Goal: Transaction & Acquisition: Register for event/course

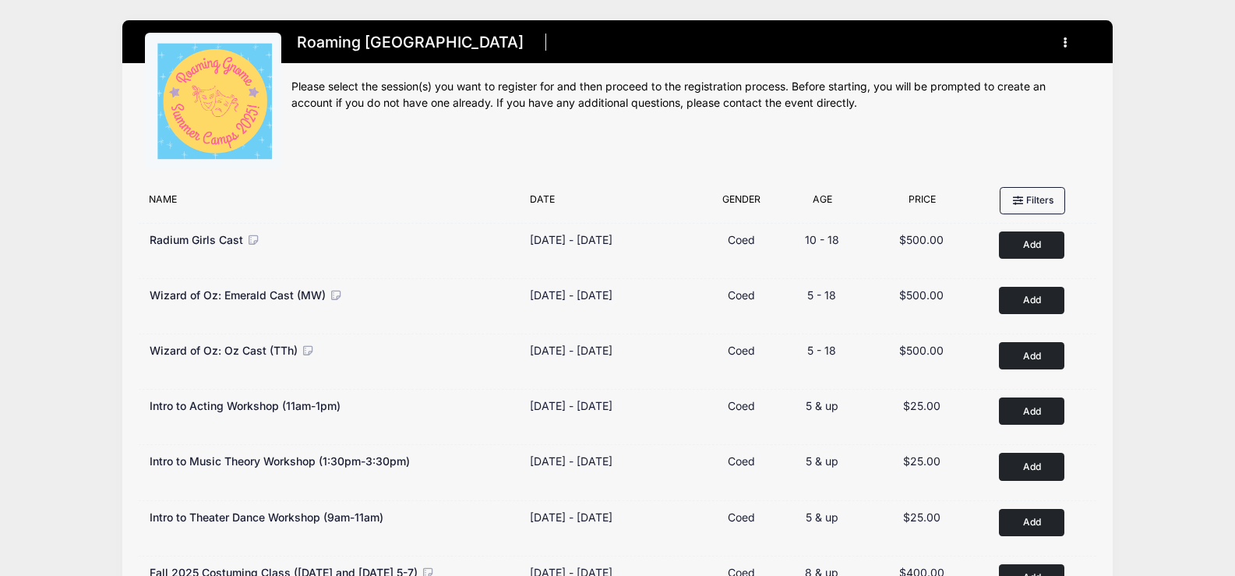
click at [1064, 32] on button "button" at bounding box center [1069, 42] width 42 height 27
click at [977, 80] on link "My Account" at bounding box center [993, 81] width 180 height 30
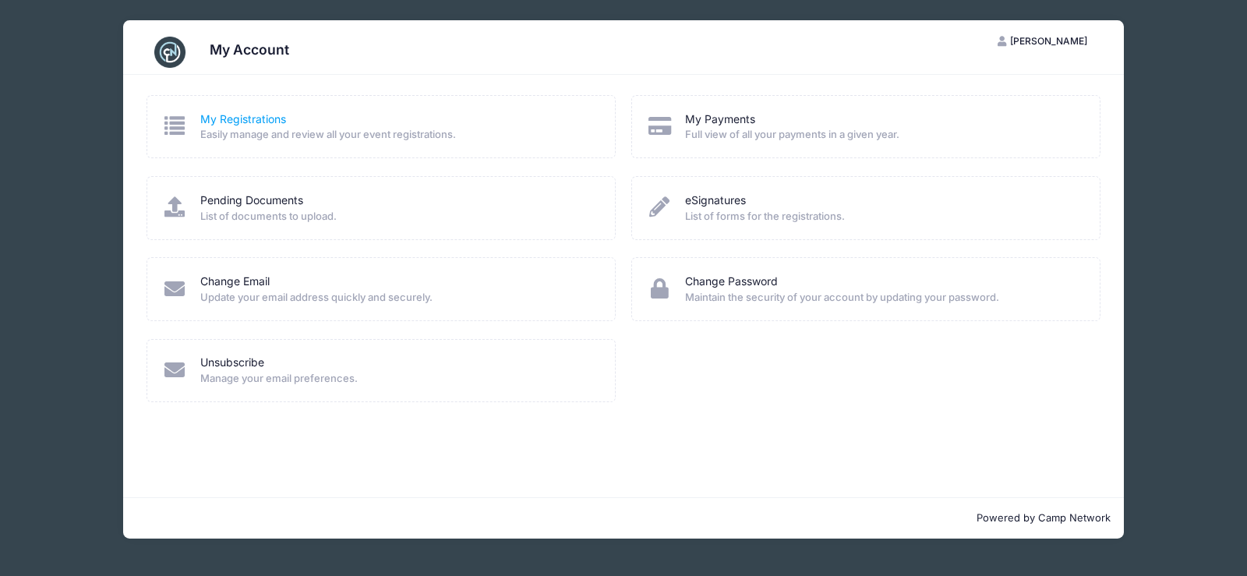
click at [238, 124] on link "My Registrations" at bounding box center [243, 119] width 86 height 16
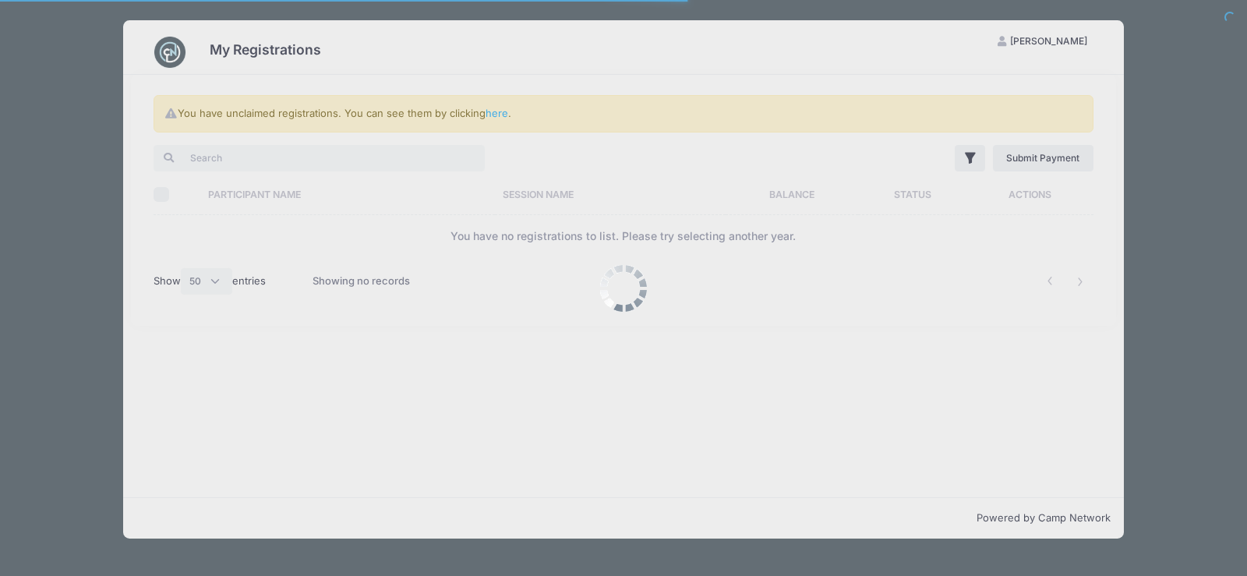
select select "50"
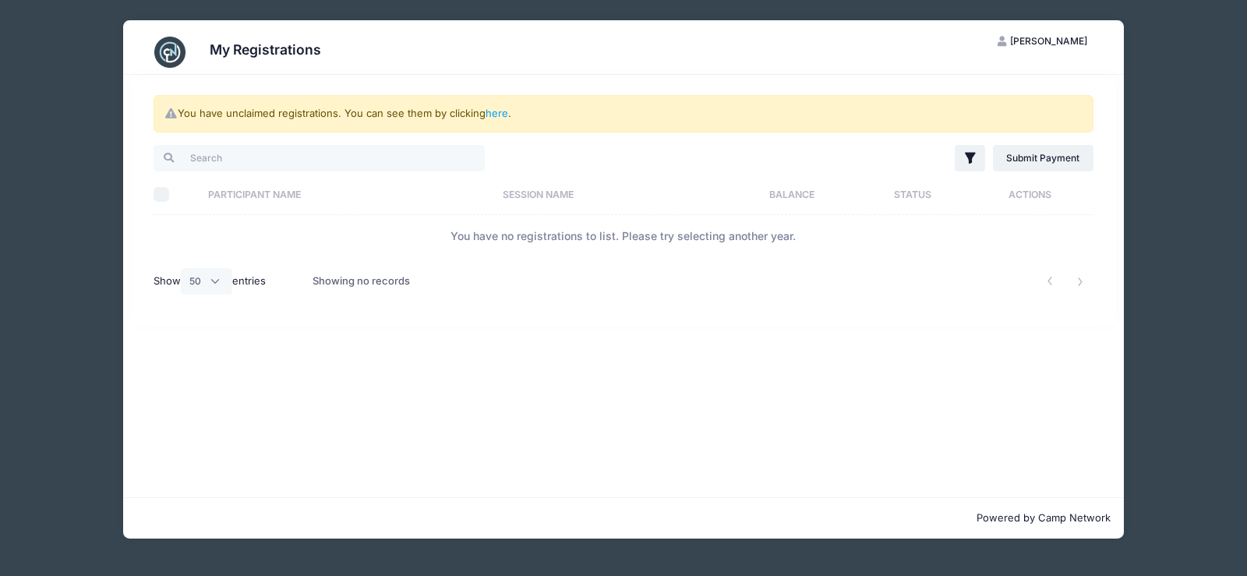
click at [278, 193] on th "Participant Name" at bounding box center [348, 194] width 295 height 41
click at [498, 114] on link "here" at bounding box center [496, 113] width 23 height 12
click at [501, 114] on link "here" at bounding box center [496, 113] width 23 height 12
click at [169, 118] on icon at bounding box center [170, 113] width 12 height 10
click at [496, 111] on link "here" at bounding box center [496, 113] width 23 height 12
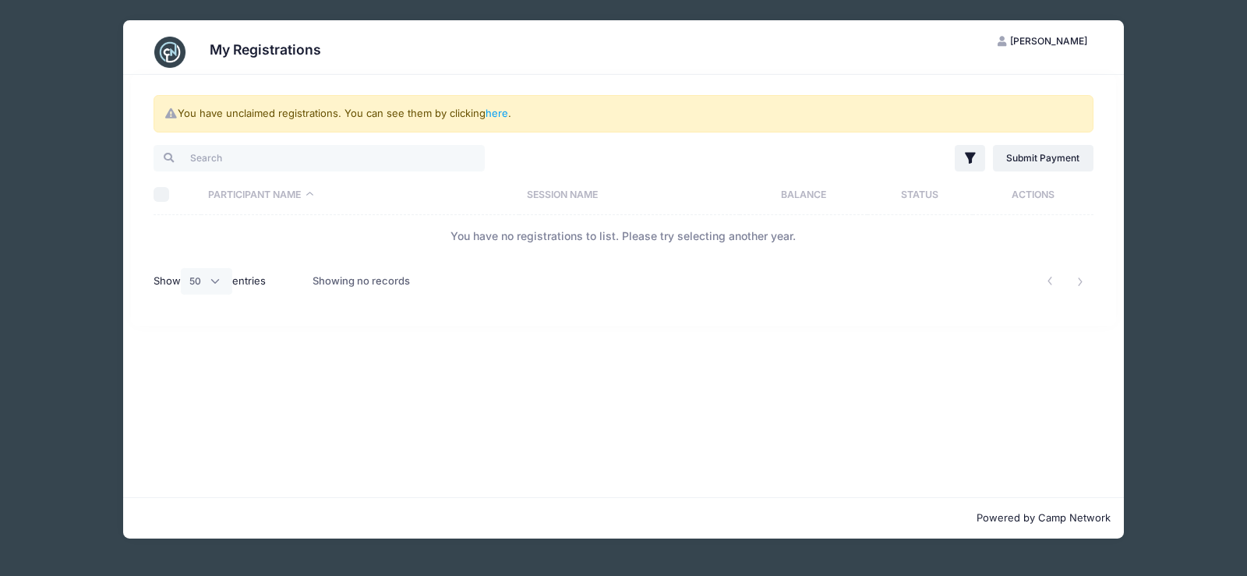
click at [758, 333] on div "You have unclaimed registrations. You can see them by clicking here . Filter Fi…" at bounding box center [623, 286] width 1000 height 422
select select "50"
click at [209, 206] on th "Participant Name" at bounding box center [348, 194] width 295 height 41
click at [220, 196] on th "Participant Name" at bounding box center [360, 194] width 318 height 41
click at [192, 200] on th "Select All" at bounding box center [177, 194] width 47 height 41
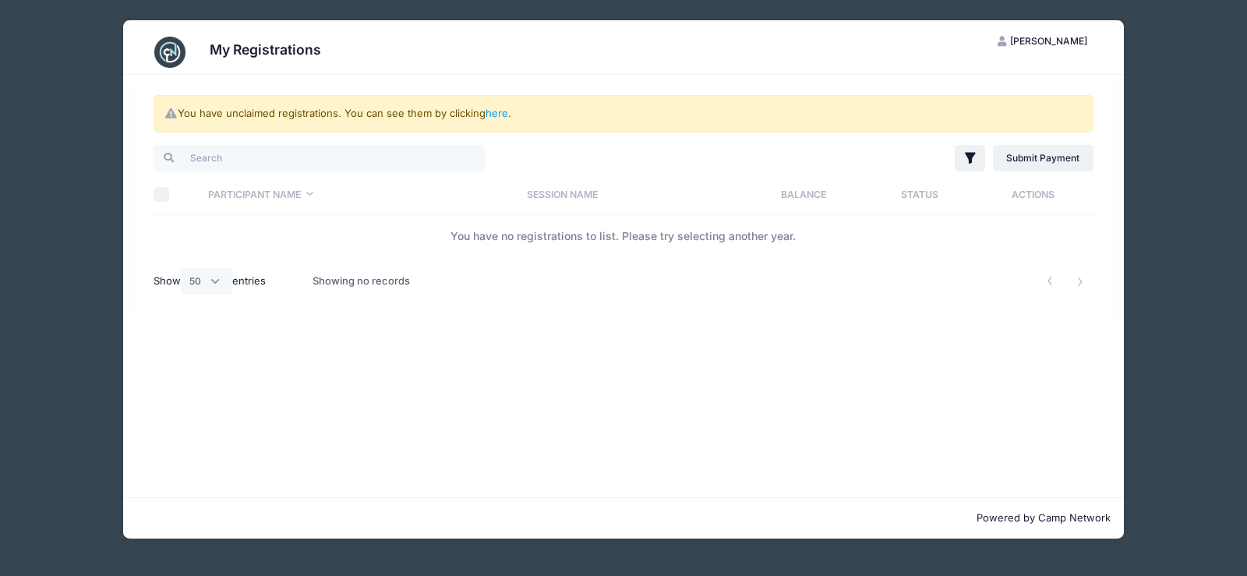
click at [163, 193] on input "Select All" at bounding box center [162, 195] width 16 height 16
checkbox input "true"
click at [1082, 279] on li at bounding box center [1081, 282] width 26 height 26
click at [1049, 287] on li at bounding box center [1050, 282] width 26 height 26
click at [1049, 282] on li at bounding box center [1050, 282] width 26 height 26
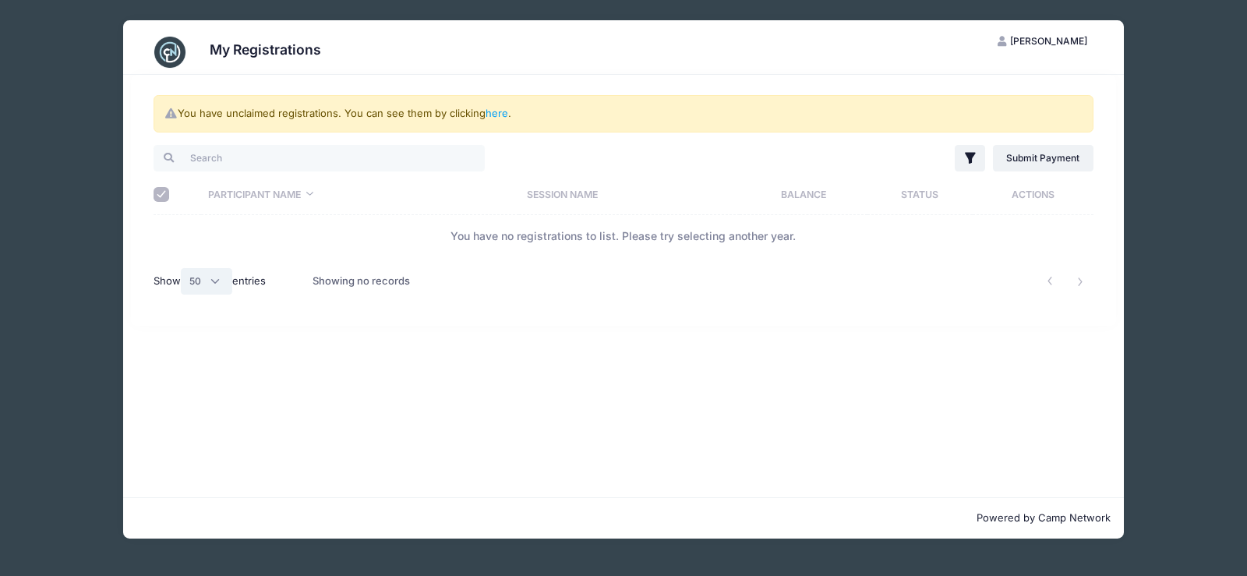
click at [213, 289] on select "All 10 25 50" at bounding box center [206, 281] width 51 height 26
drag, startPoint x: 214, startPoint y: 286, endPoint x: 230, endPoint y: 283, distance: 15.9
click at [214, 286] on select "All 10 25 50" at bounding box center [206, 281] width 51 height 26
click at [337, 284] on div "Showing no records" at bounding box center [360, 281] width 97 height 36
click at [499, 111] on link "here" at bounding box center [496, 113] width 23 height 12
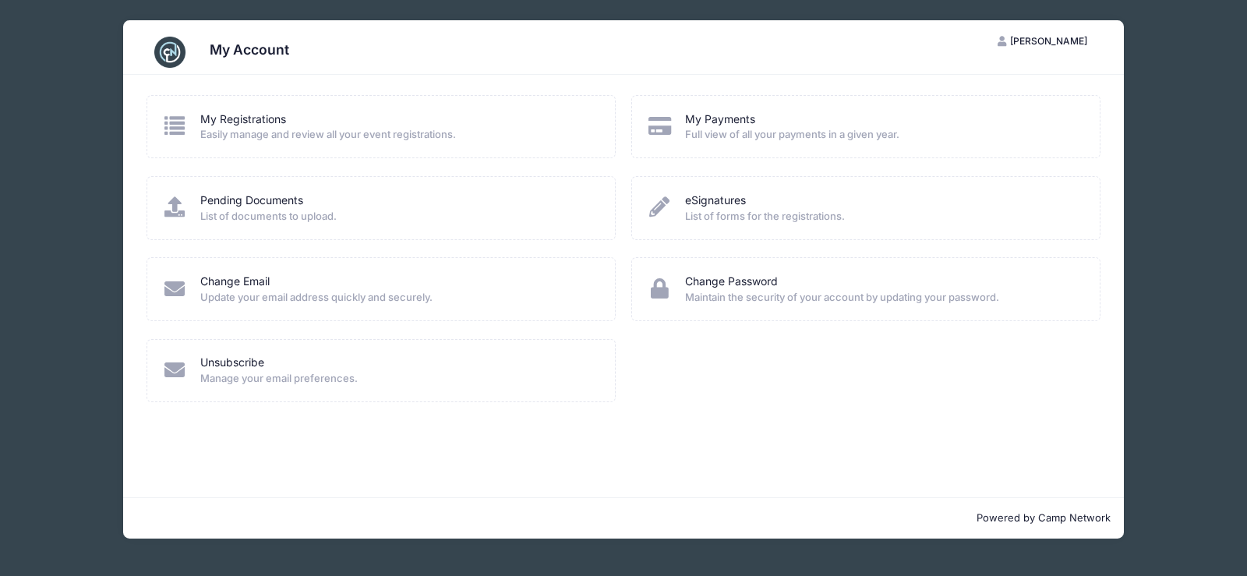
click at [169, 121] on icon at bounding box center [175, 125] width 26 height 20
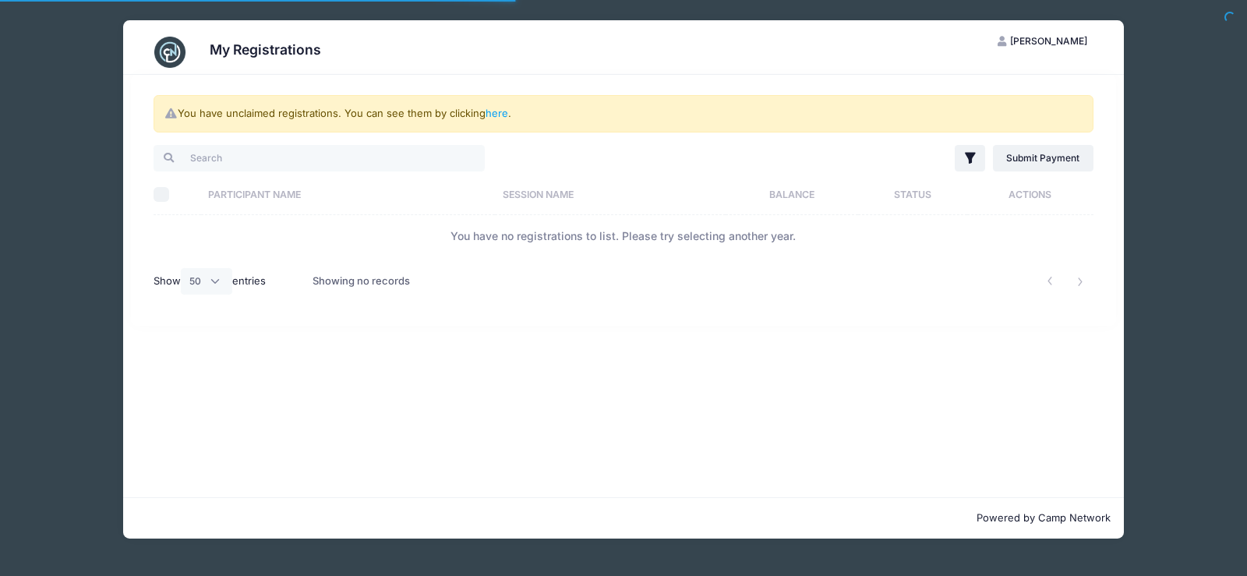
select select "50"
click at [175, 115] on icon at bounding box center [170, 113] width 12 height 10
click at [497, 116] on link "here" at bounding box center [496, 113] width 23 height 12
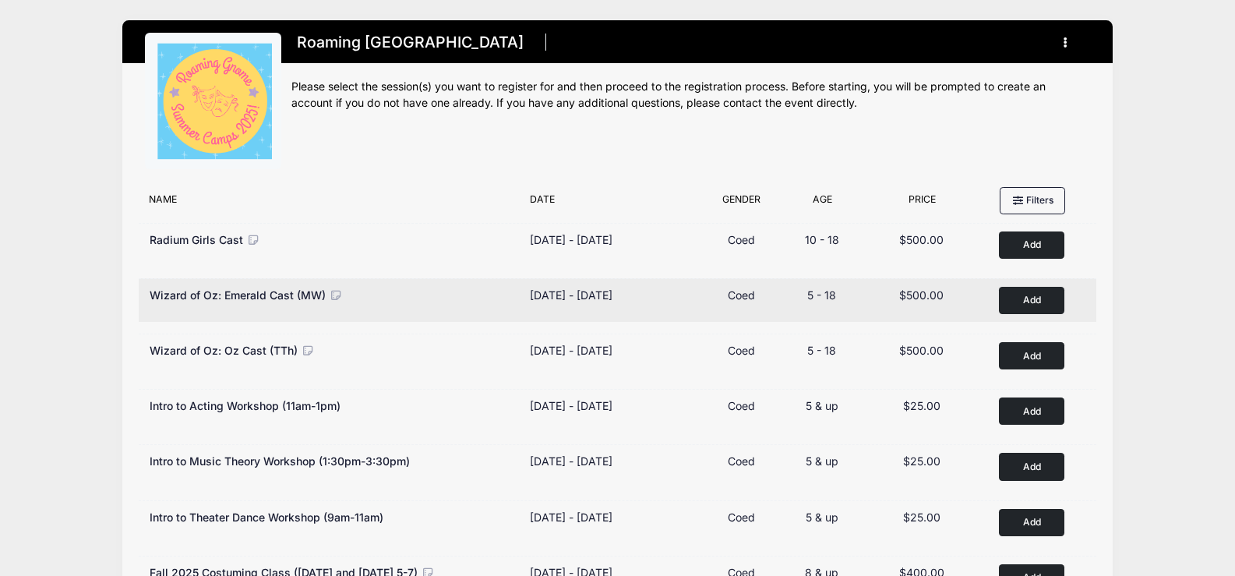
click at [1046, 297] on button "Add to Cart" at bounding box center [1031, 300] width 65 height 27
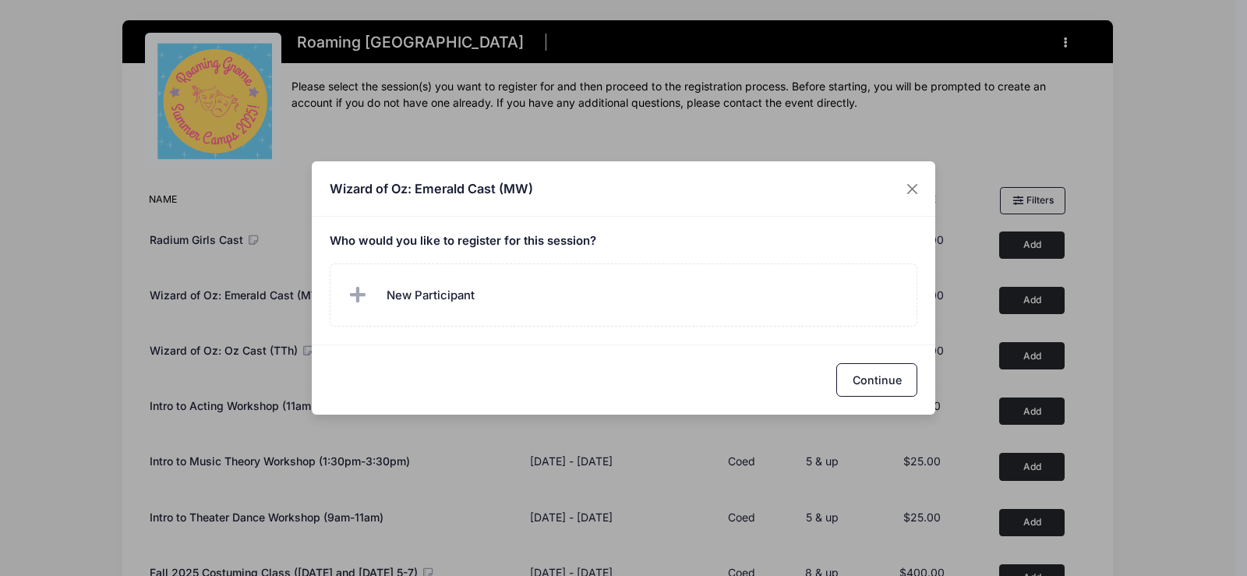
click at [487, 303] on label "New Participant" at bounding box center [624, 294] width 588 height 63
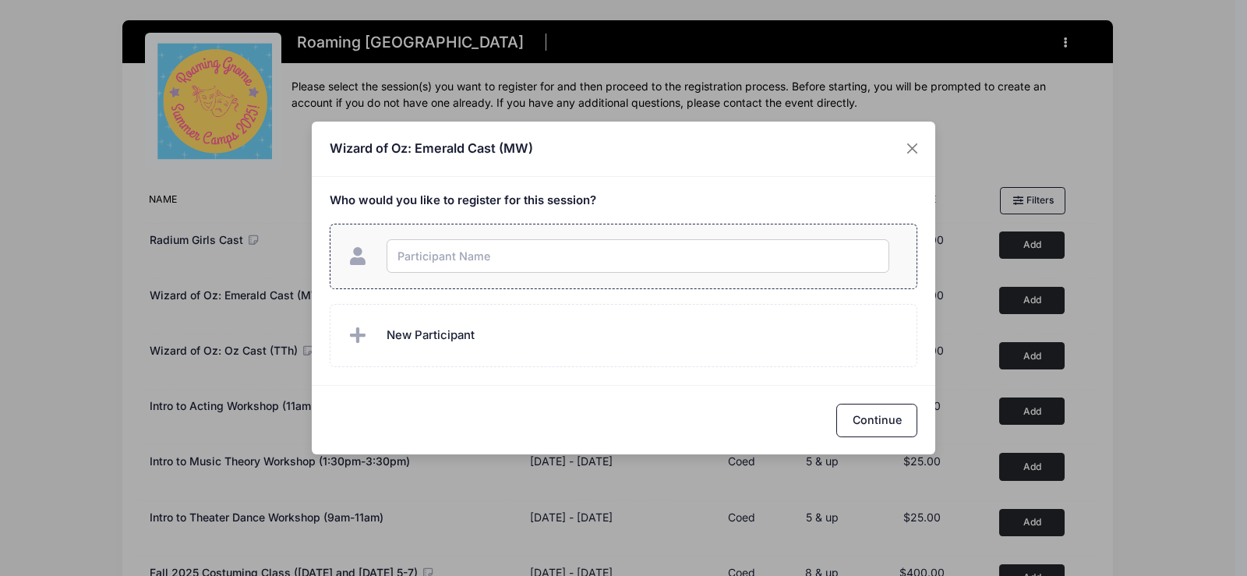
click at [489, 251] on input "text" at bounding box center [637, 256] width 503 height 34
type input "[PERSON_NAME]"
checkbox input "true"
click at [868, 425] on button "Continue" at bounding box center [876, 421] width 81 height 34
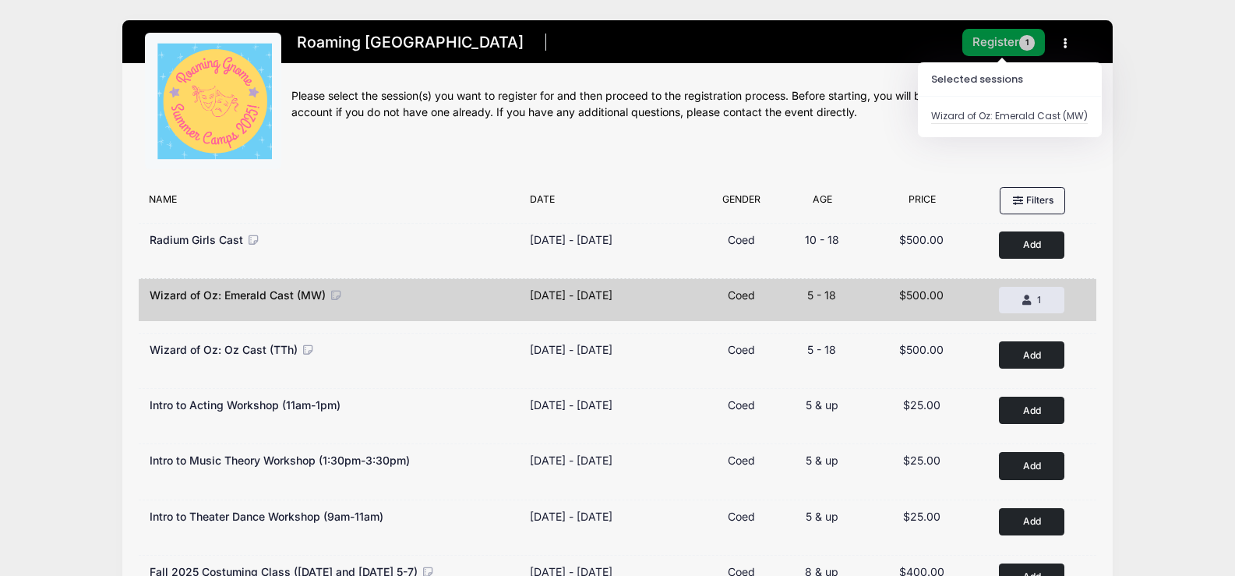
click at [1017, 36] on button "Register 1" at bounding box center [1003, 42] width 83 height 27
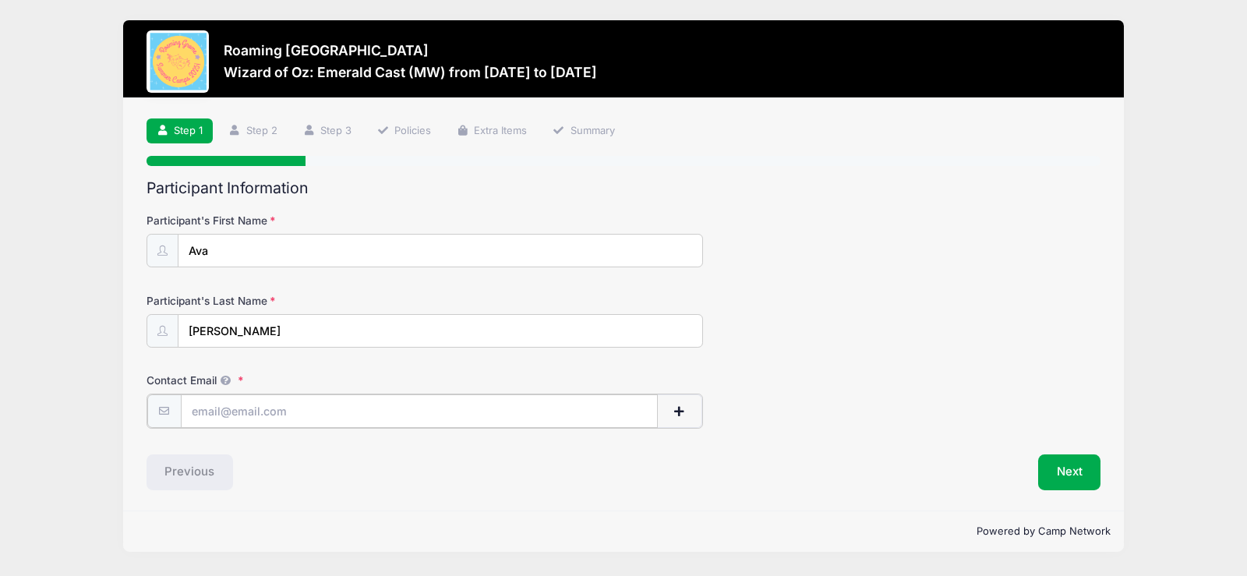
click at [372, 414] on input "Contact Email" at bounding box center [419, 411] width 477 height 34
click at [841, 375] on div "Contact Email" at bounding box center [623, 399] width 955 height 55
click at [372, 408] on input "Contact Email" at bounding box center [419, 411] width 477 height 34
type input "karaschuler@hotmail.com"
click at [683, 411] on span "button" at bounding box center [679, 411] width 14 height 11
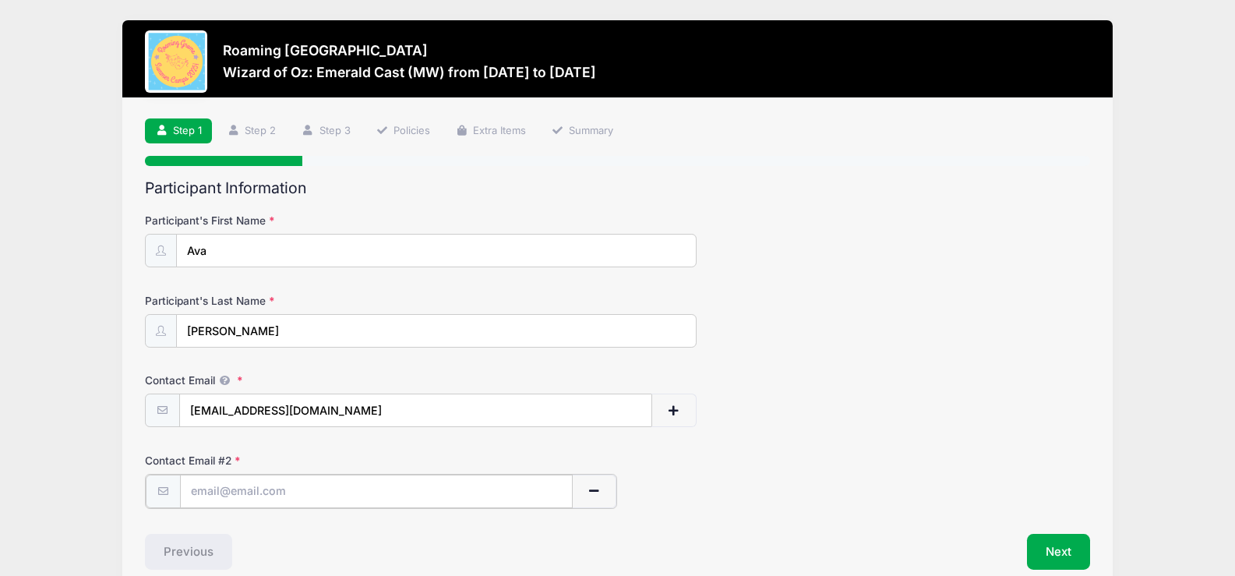
click at [394, 490] on input "text" at bounding box center [376, 492] width 393 height 34
type input "daren@darenwillden.com"
click at [898, 450] on form "Participant's First Name Ava Participant's Last Name Willden Contact Email kara…" at bounding box center [617, 360] width 944 height 294
click at [1072, 543] on button "Next" at bounding box center [1058, 550] width 63 height 36
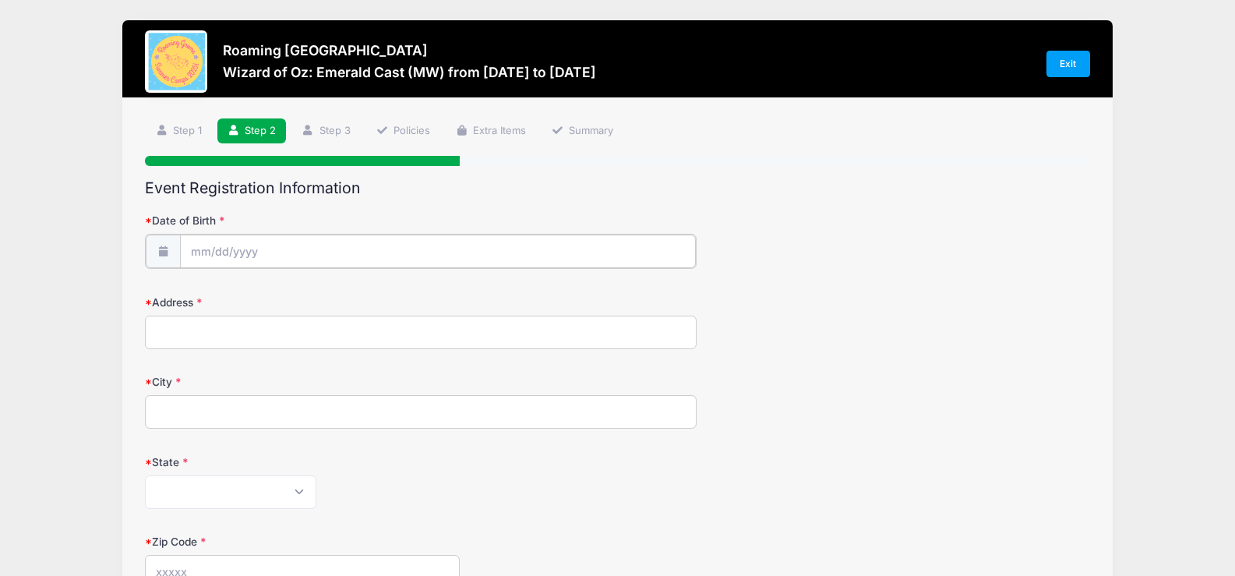
click at [420, 242] on input "Date of Birth" at bounding box center [438, 252] width 516 height 34
click at [914, 210] on div "Date of Birth Address City State Alabama Alaska American Samoa Arizona Arkansas…" at bounding box center [617, 541] width 944 height 678
click at [260, 242] on input "Date of Birth" at bounding box center [438, 252] width 516 height 34
click at [372, 292] on icon at bounding box center [375, 293] width 10 height 10
click at [326, 241] on input "Date of Birth" at bounding box center [438, 252] width 516 height 34
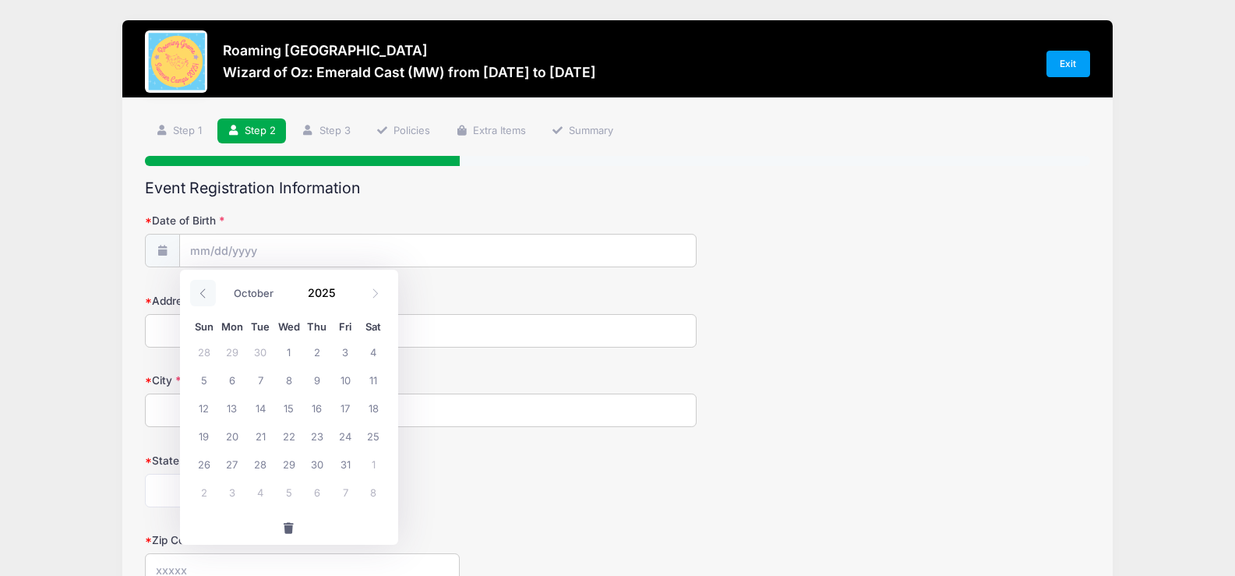
click at [208, 291] on span at bounding box center [203, 293] width 26 height 26
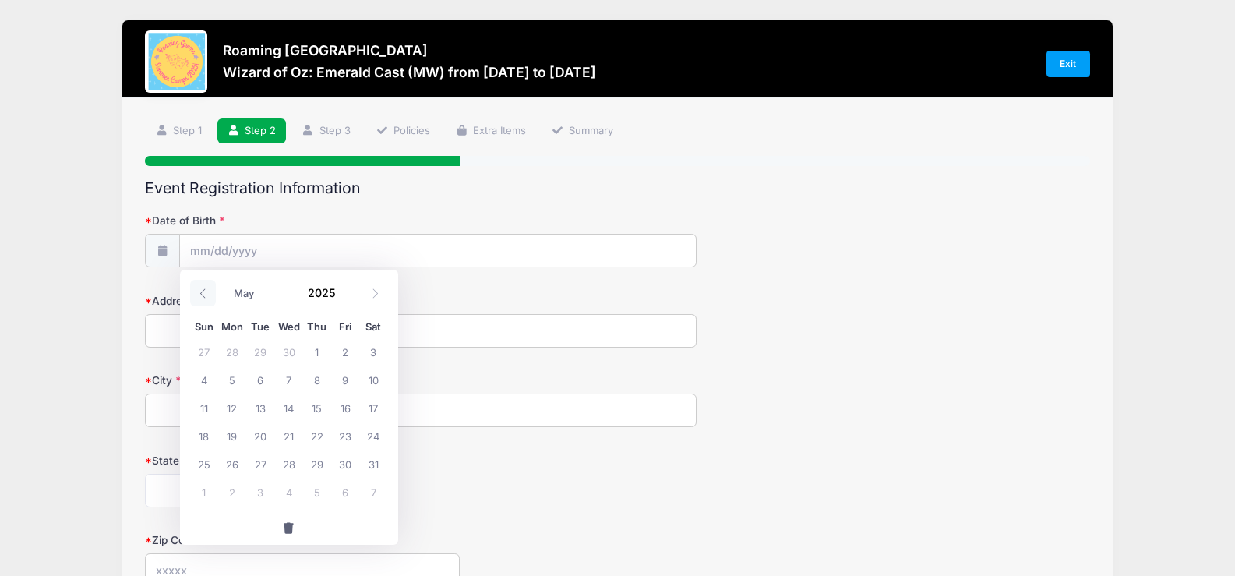
click at [208, 291] on span at bounding box center [203, 293] width 26 height 26
select select "0"
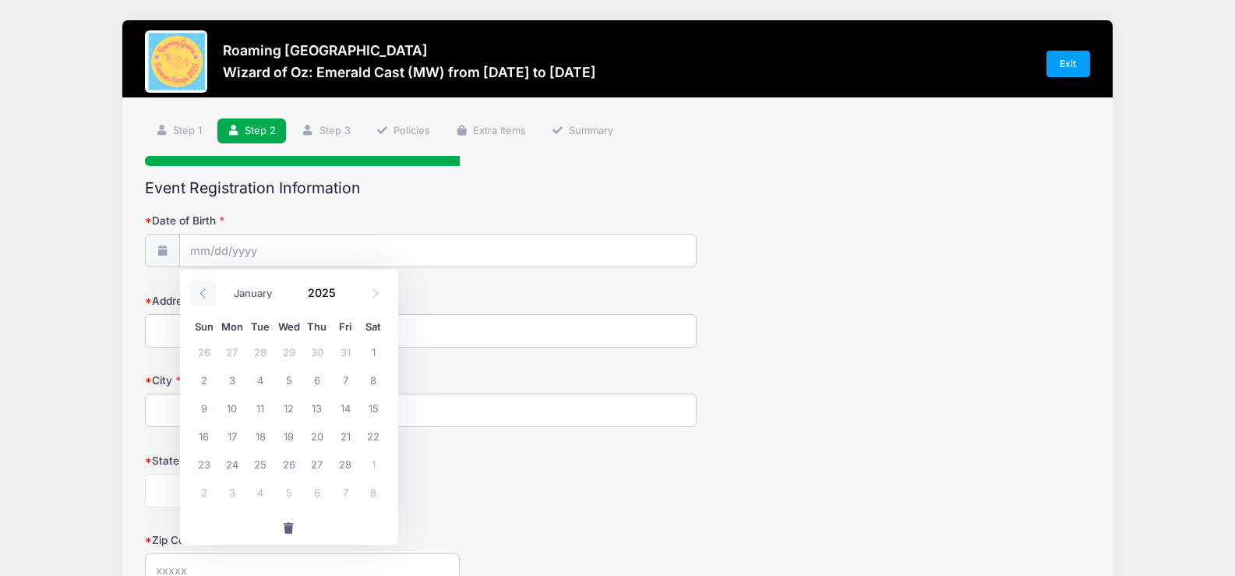
click at [208, 291] on span at bounding box center [203, 293] width 26 height 26
type input "2024"
click at [208, 291] on span at bounding box center [203, 293] width 26 height 26
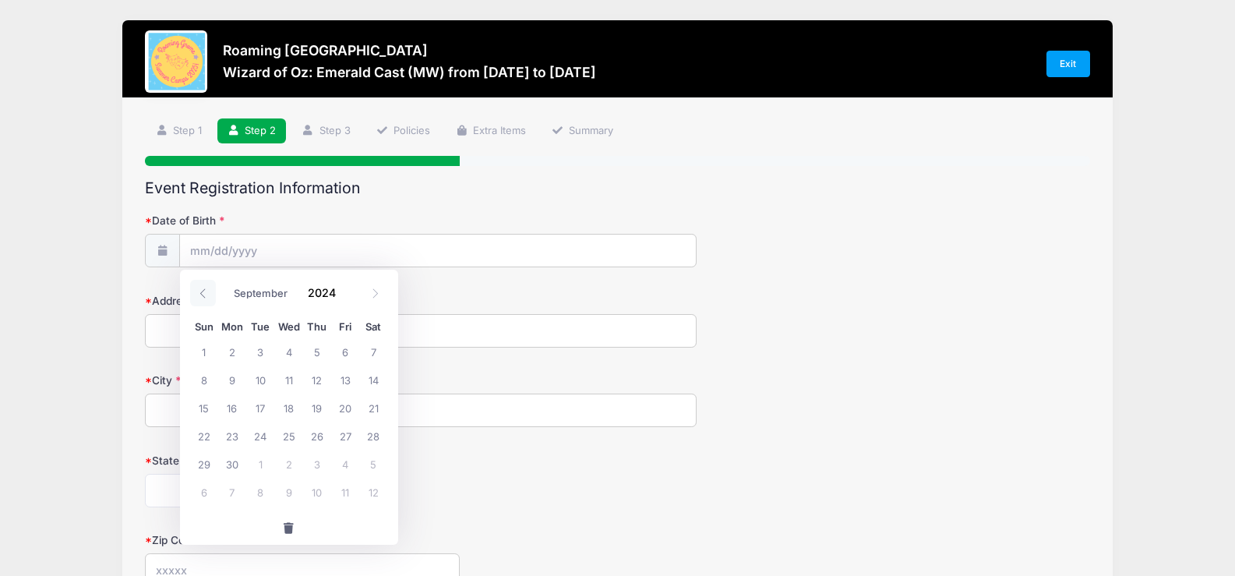
click at [208, 291] on span at bounding box center [203, 293] width 26 height 26
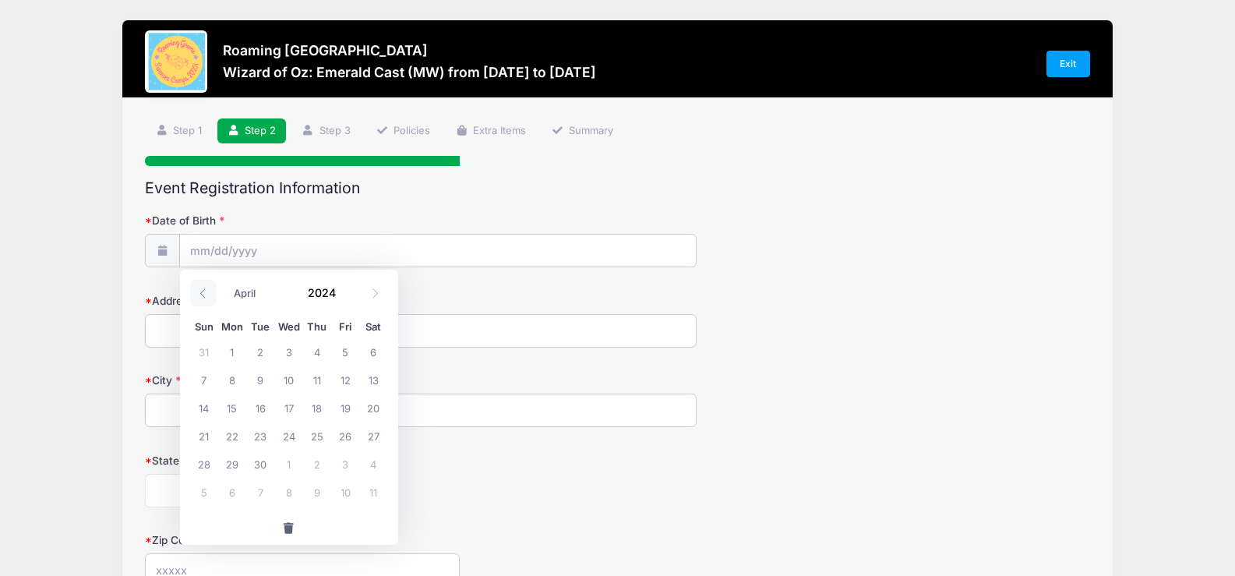
click at [208, 291] on span at bounding box center [203, 293] width 26 height 26
select select "0"
click at [208, 291] on span at bounding box center [203, 293] width 26 height 26
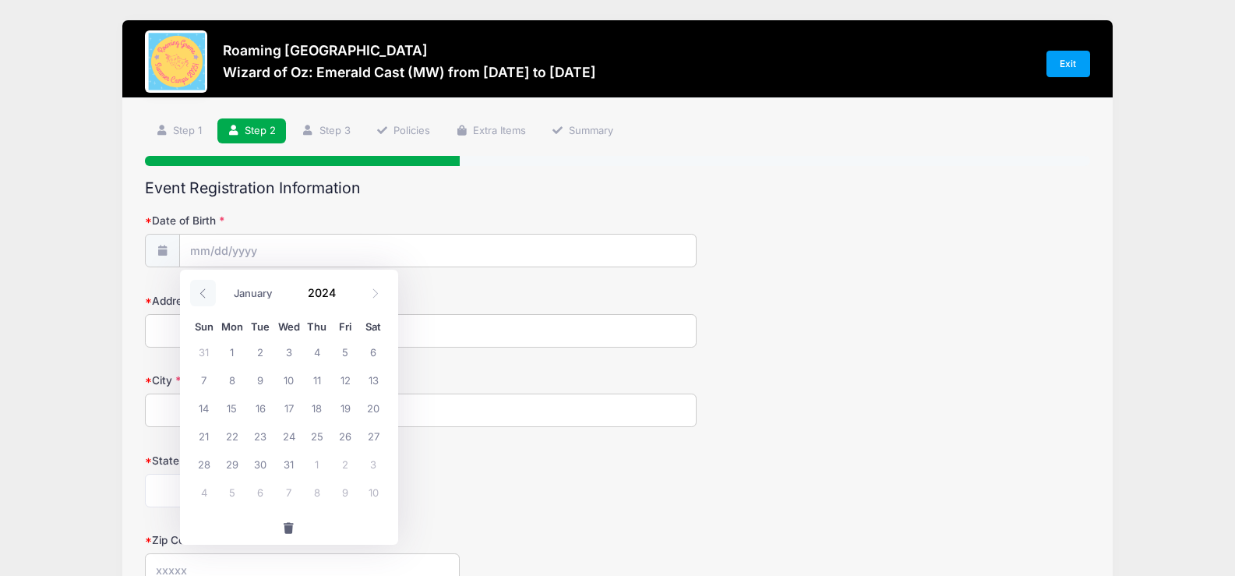
type input "2023"
click at [208, 291] on span at bounding box center [203, 293] width 26 height 26
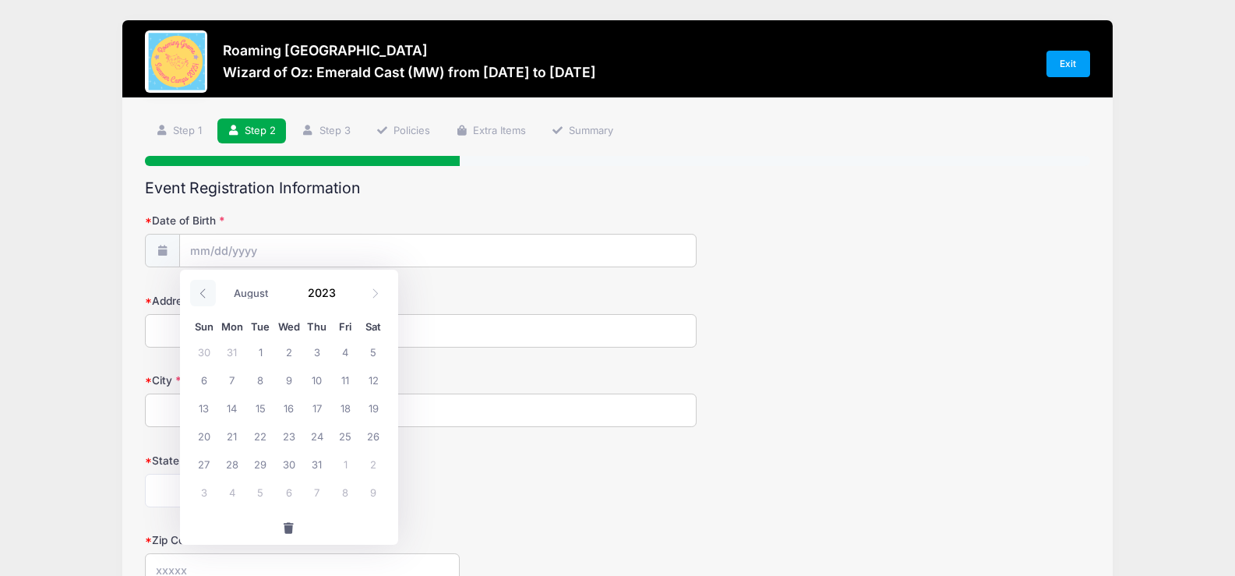
click at [208, 291] on span at bounding box center [203, 293] width 26 height 26
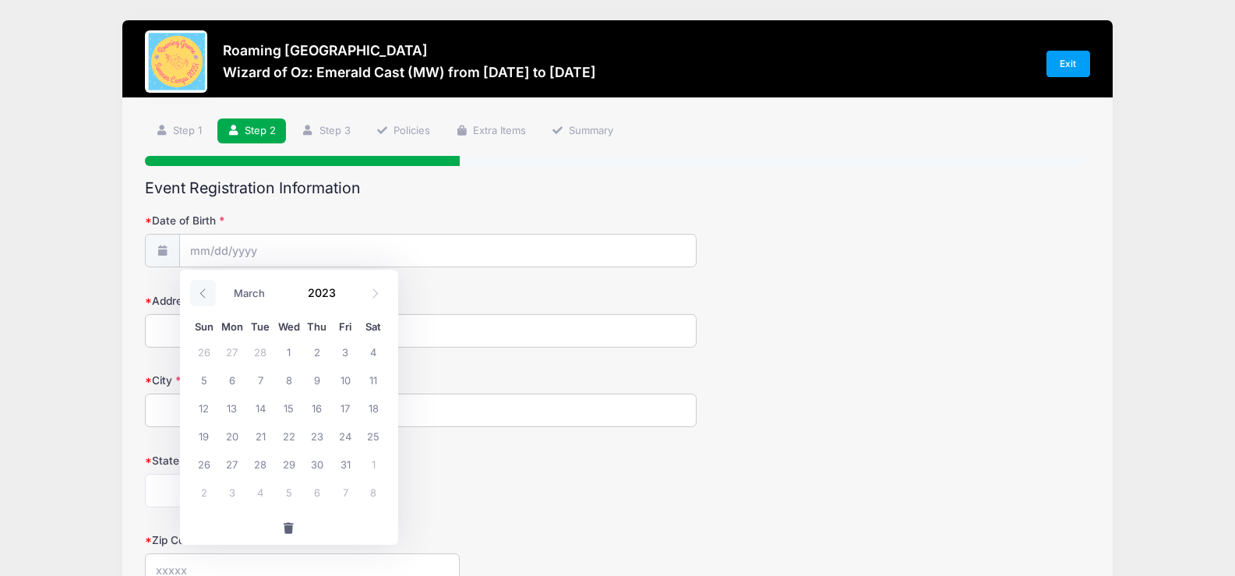
click at [208, 291] on span at bounding box center [203, 293] width 26 height 26
select select "0"
click at [208, 291] on span at bounding box center [203, 293] width 26 height 26
type input "2022"
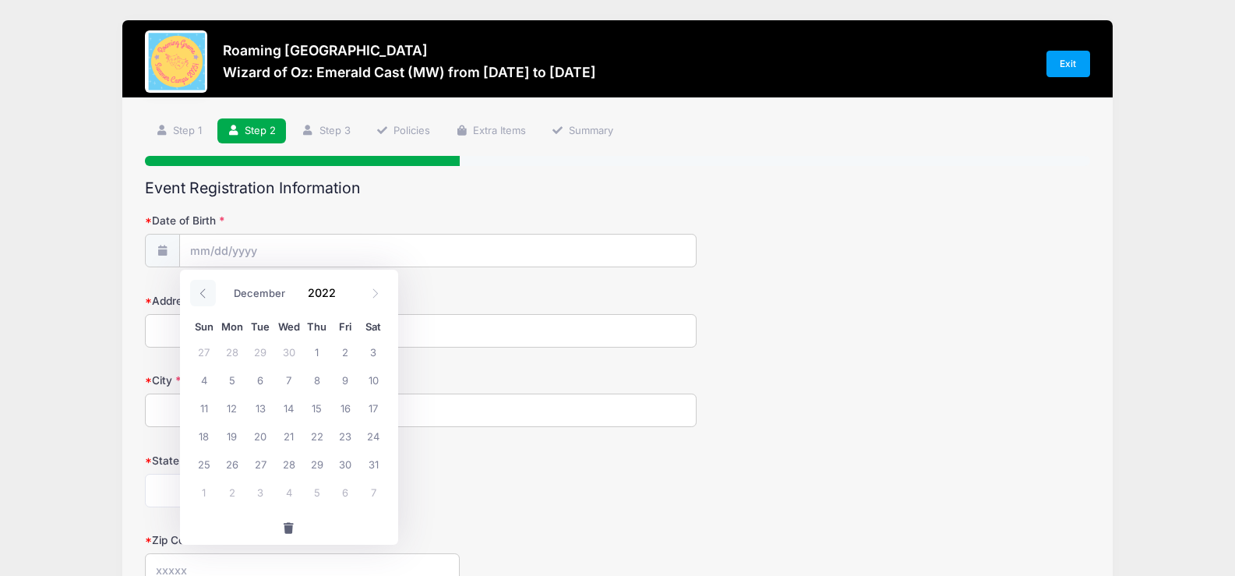
click at [208, 291] on span at bounding box center [203, 293] width 26 height 26
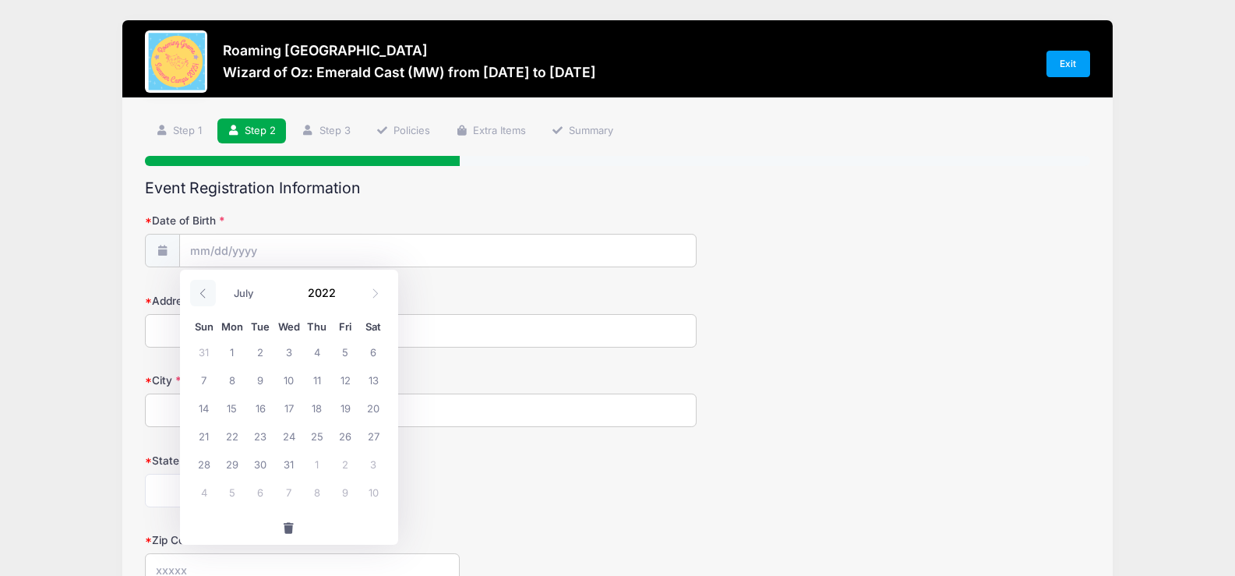
click at [208, 291] on span at bounding box center [203, 293] width 26 height 26
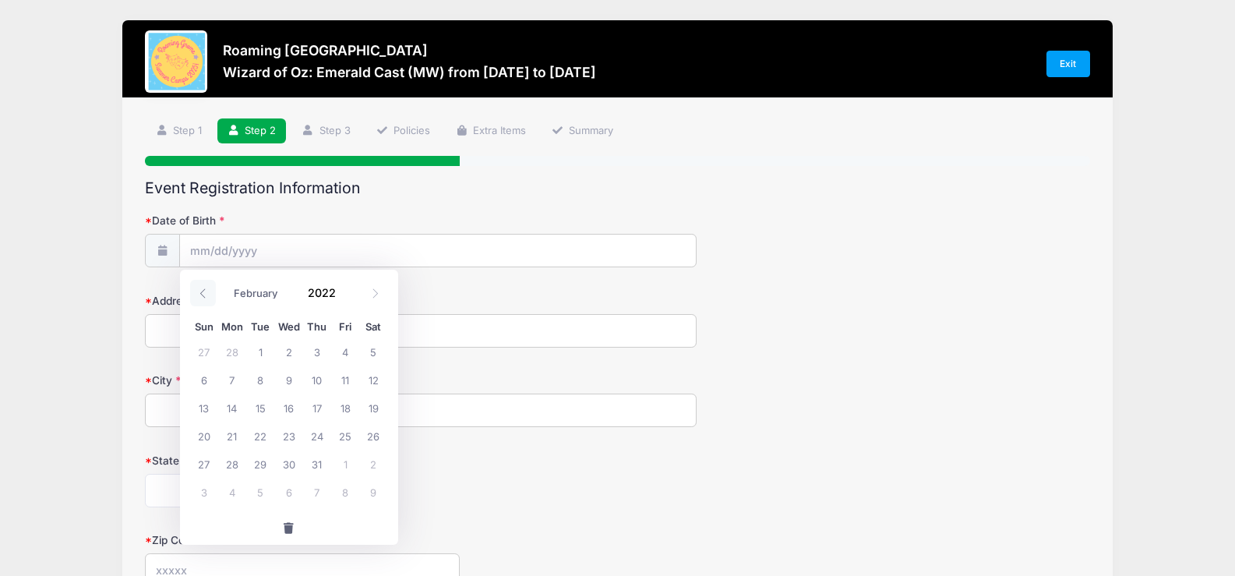
click at [208, 291] on span at bounding box center [203, 293] width 26 height 26
select select "0"
click at [208, 291] on span at bounding box center [203, 293] width 26 height 26
type input "2021"
click at [208, 291] on span at bounding box center [203, 293] width 26 height 26
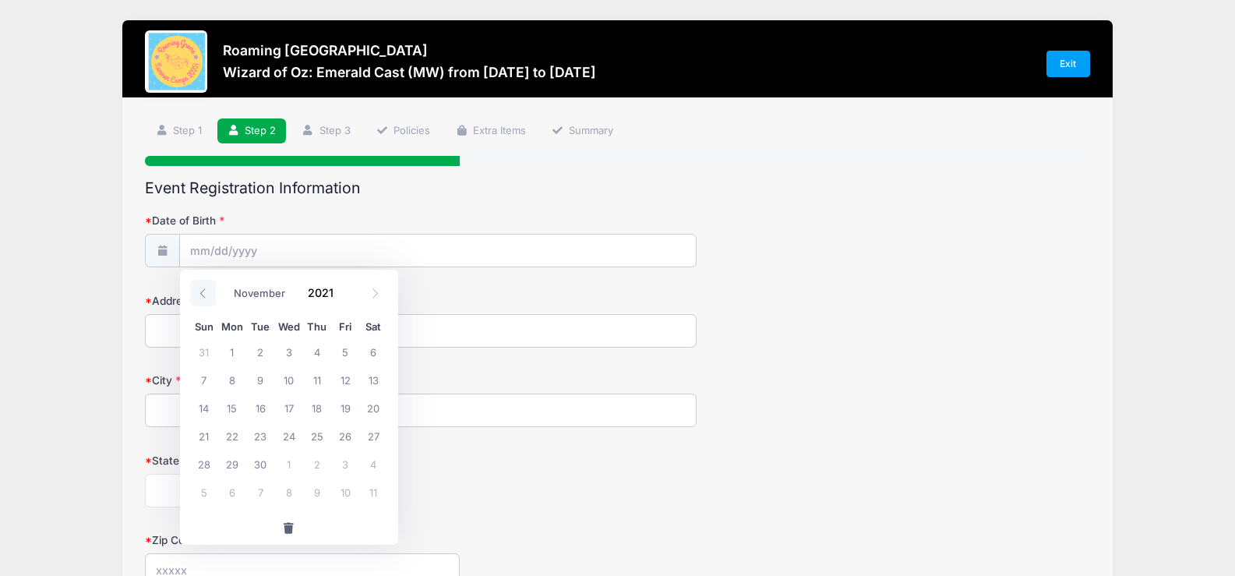
click at [208, 291] on span at bounding box center [203, 293] width 26 height 26
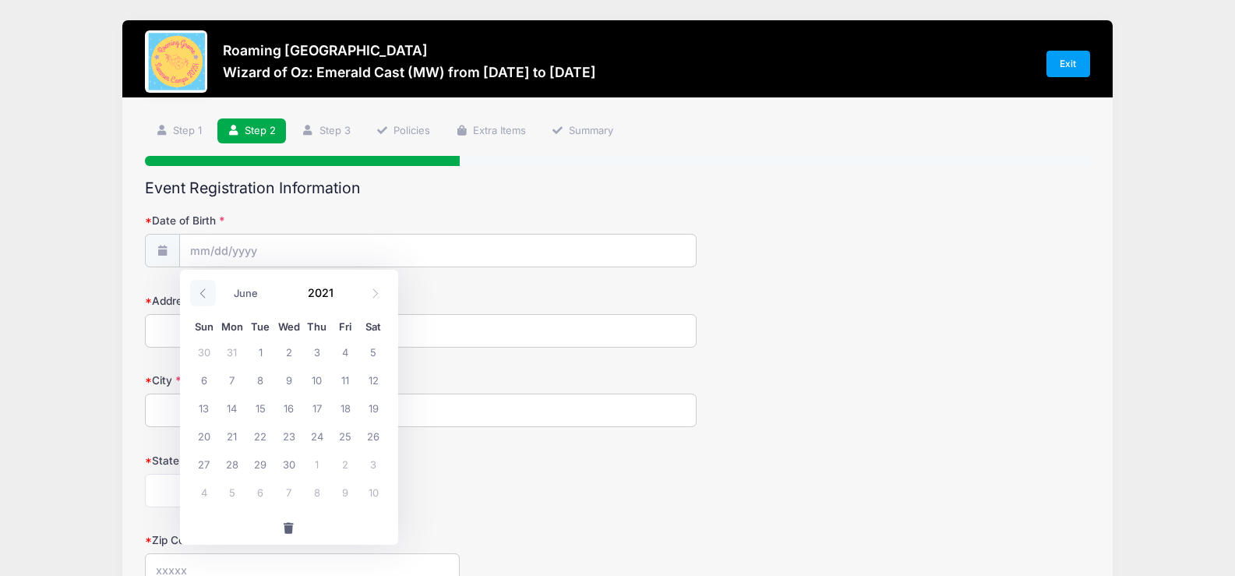
click at [208, 291] on span at bounding box center [203, 293] width 26 height 26
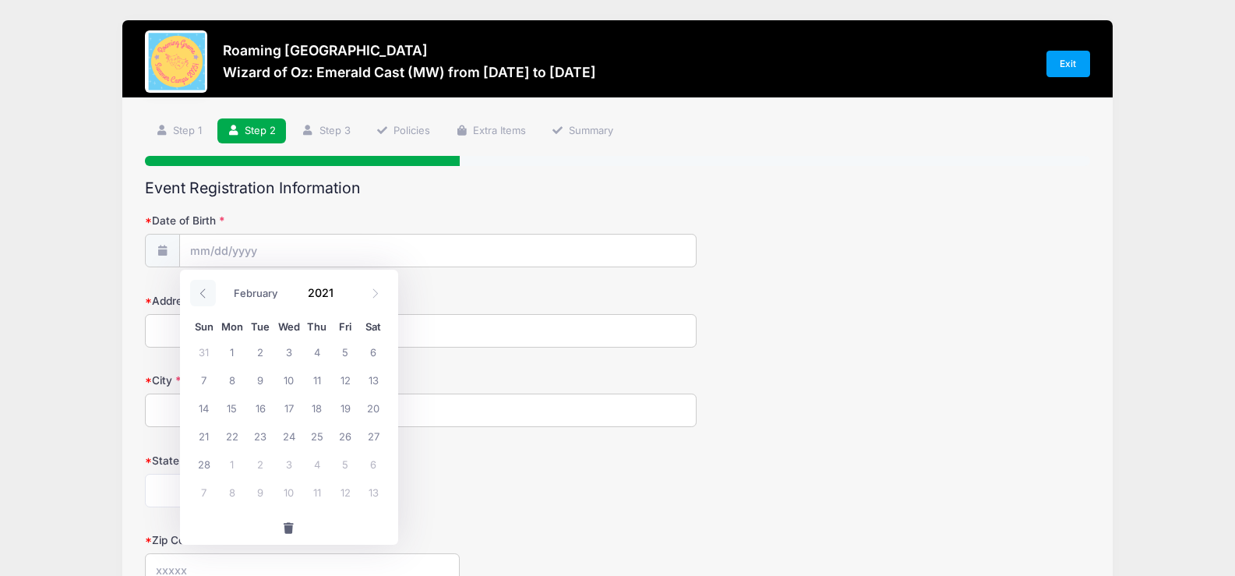
select select "0"
click at [208, 291] on span at bounding box center [203, 293] width 26 height 26
type input "2020"
click at [208, 291] on span at bounding box center [203, 293] width 26 height 26
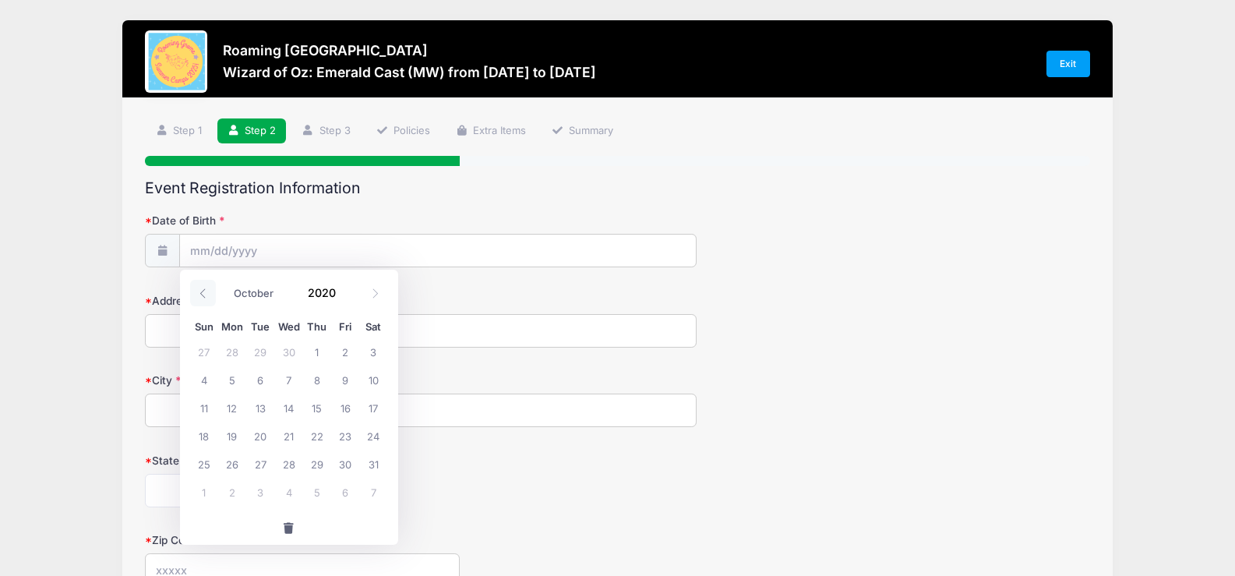
click at [208, 291] on span at bounding box center [203, 293] width 26 height 26
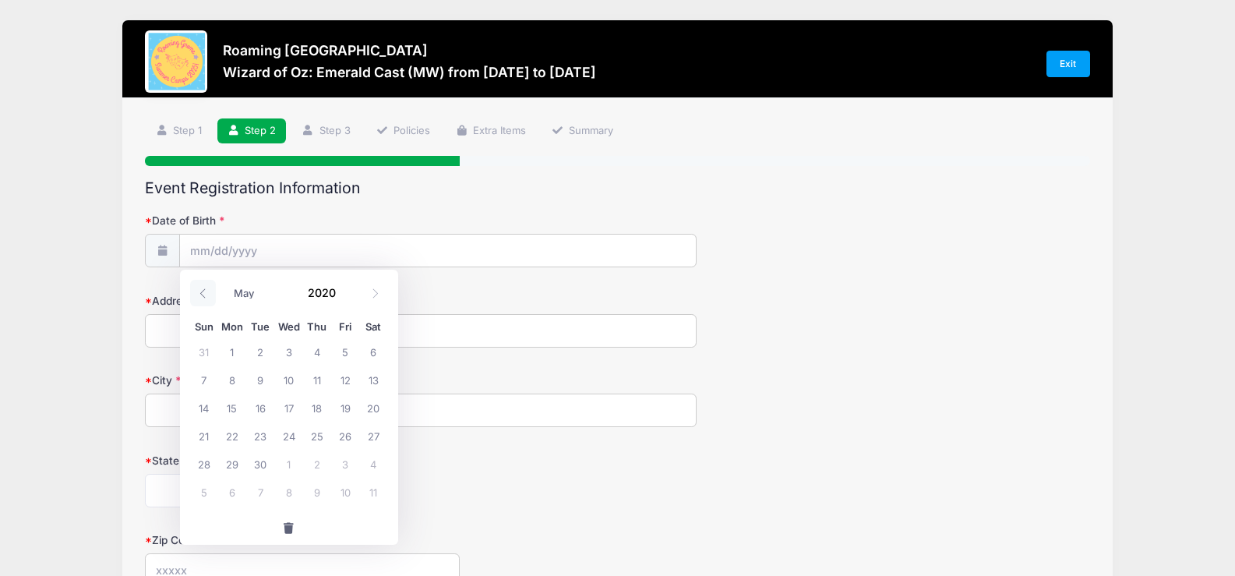
click at [208, 291] on span at bounding box center [203, 293] width 26 height 26
select select "0"
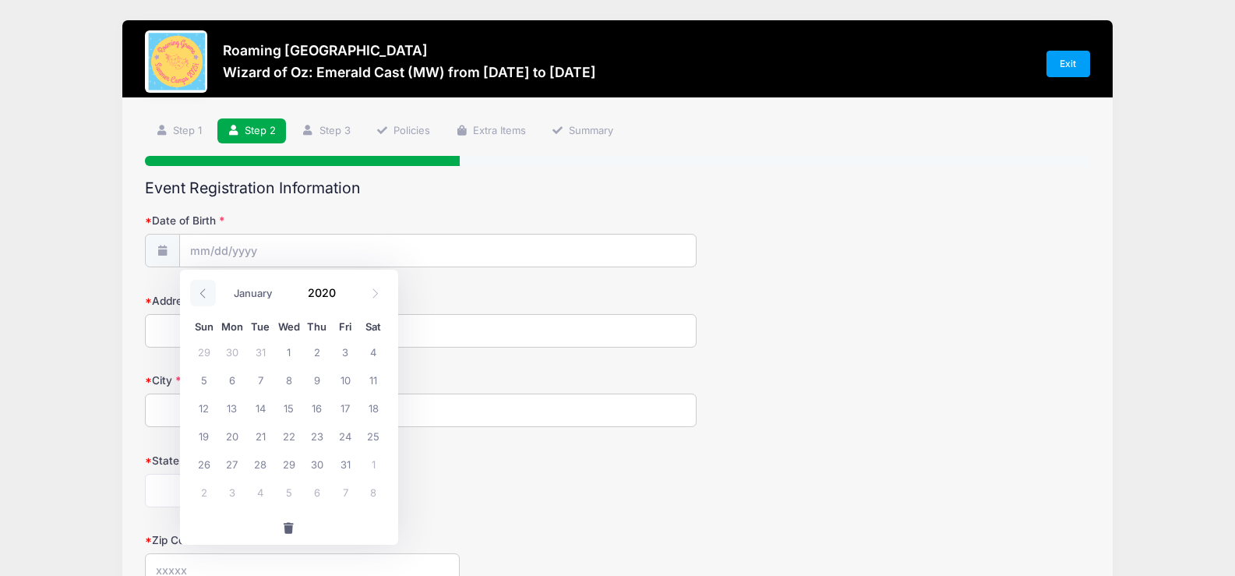
click at [208, 291] on span at bounding box center [203, 293] width 26 height 26
type input "2019"
click at [208, 291] on span at bounding box center [203, 293] width 26 height 26
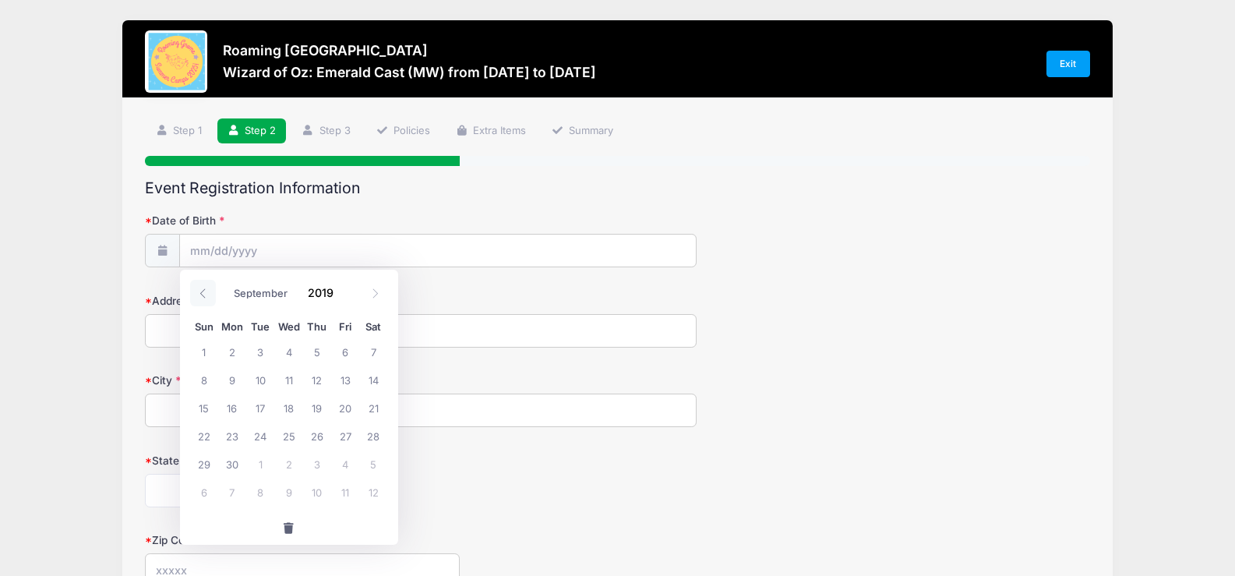
click at [208, 291] on span at bounding box center [203, 293] width 26 height 26
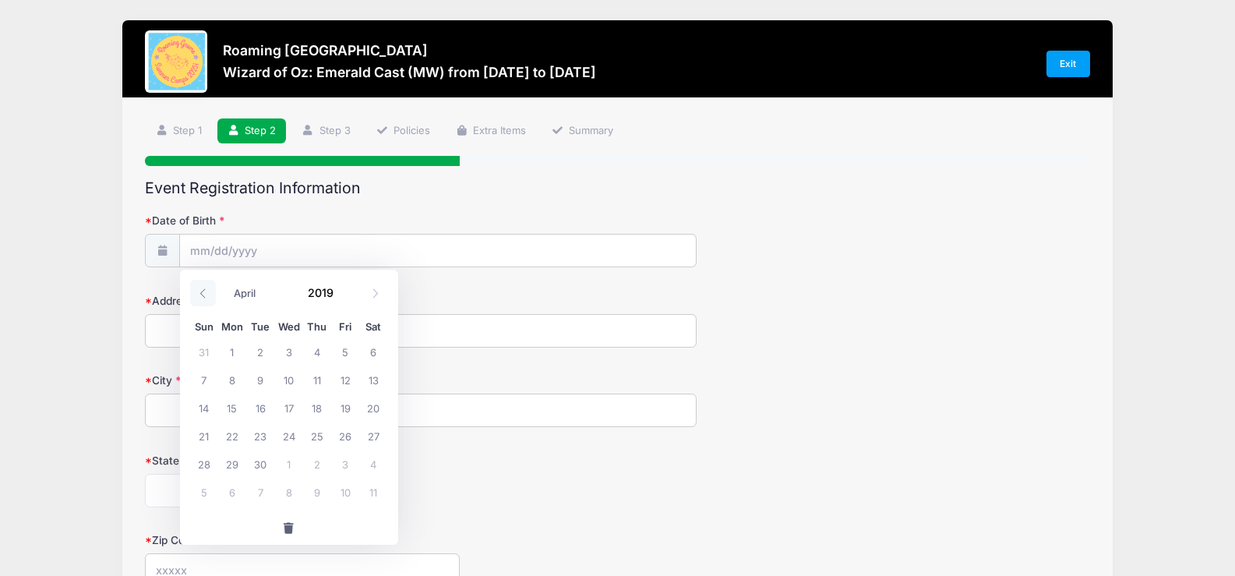
click at [208, 291] on span at bounding box center [203, 293] width 26 height 26
select select "0"
click at [208, 291] on span at bounding box center [203, 293] width 26 height 26
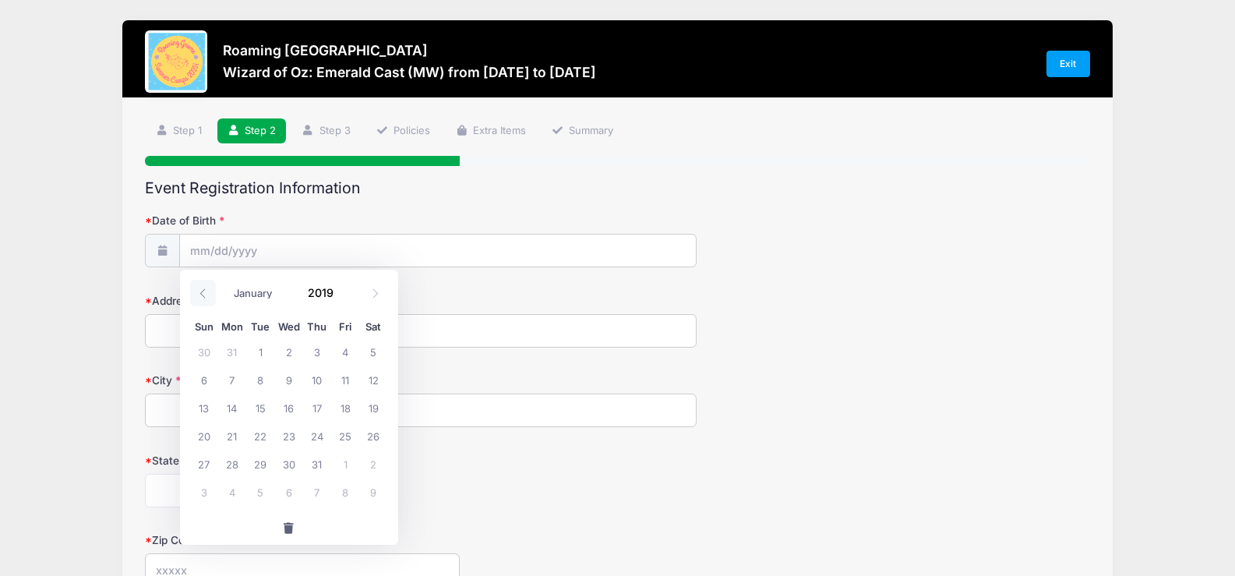
type input "2018"
click at [208, 291] on span at bounding box center [203, 293] width 26 height 26
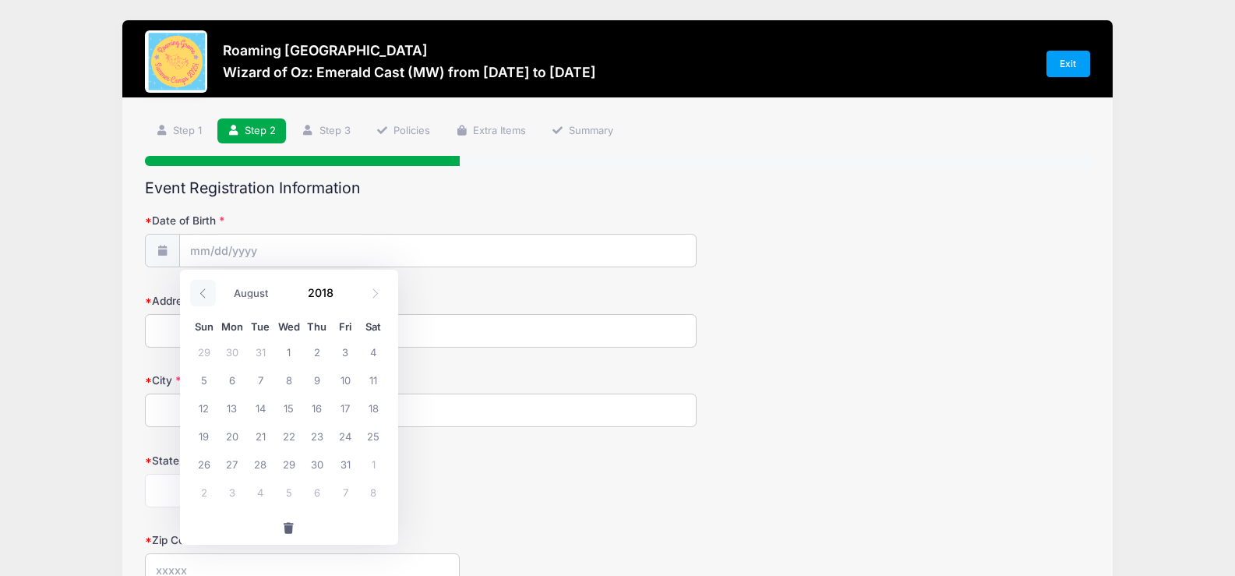
click at [208, 291] on span at bounding box center [203, 293] width 26 height 26
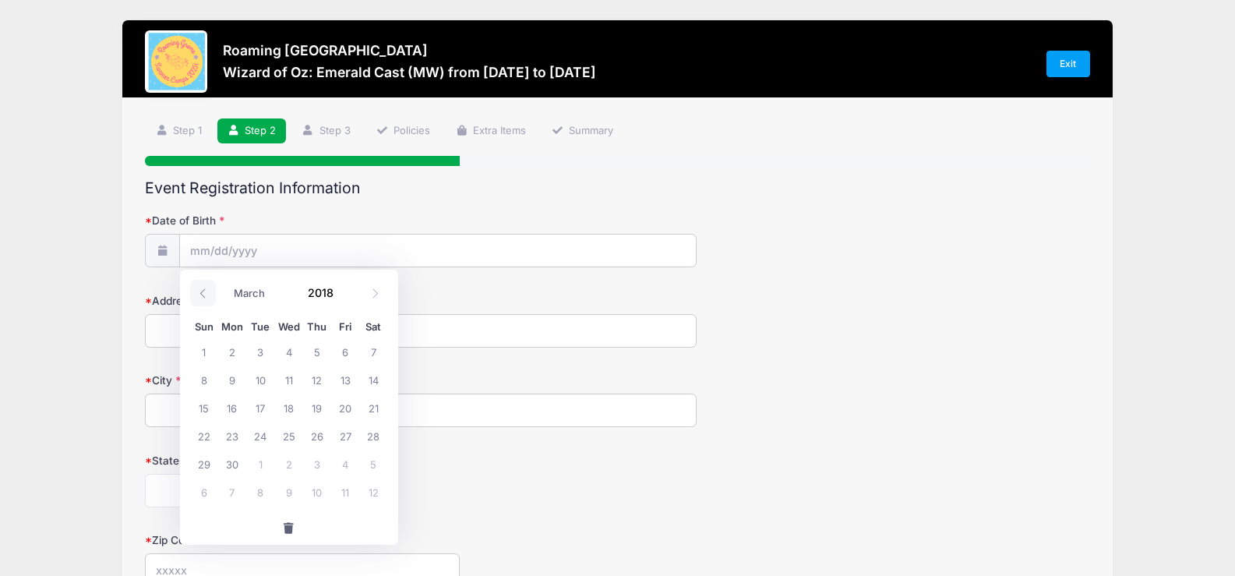
click at [208, 291] on span at bounding box center [203, 293] width 26 height 26
select select "0"
click at [208, 291] on span at bounding box center [203, 293] width 26 height 26
type input "2017"
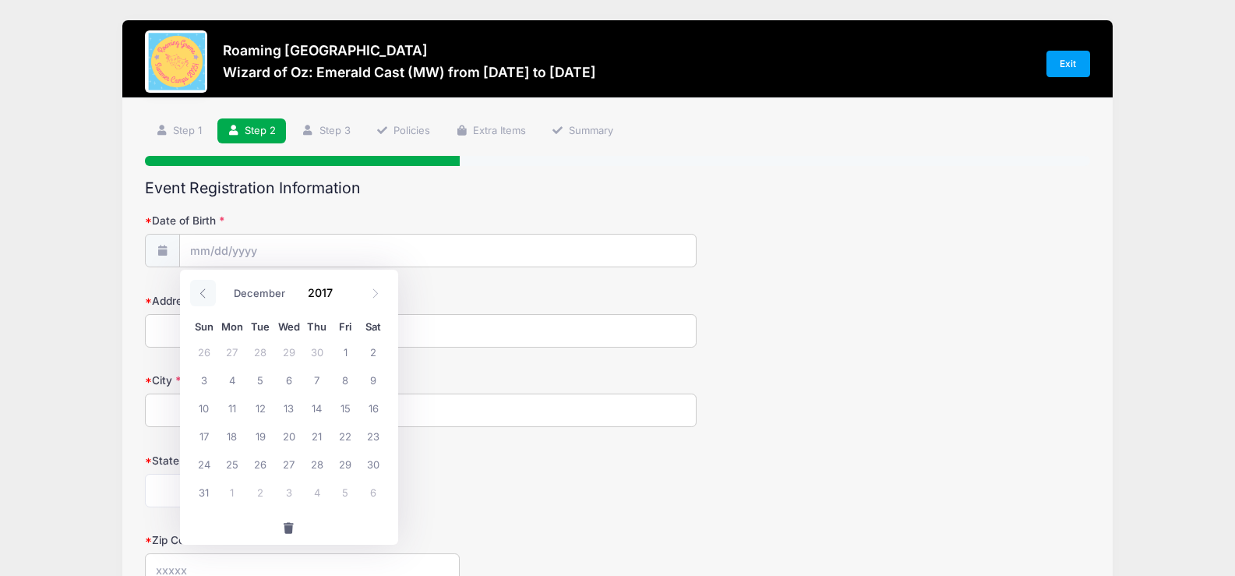
click at [208, 291] on span at bounding box center [203, 293] width 26 height 26
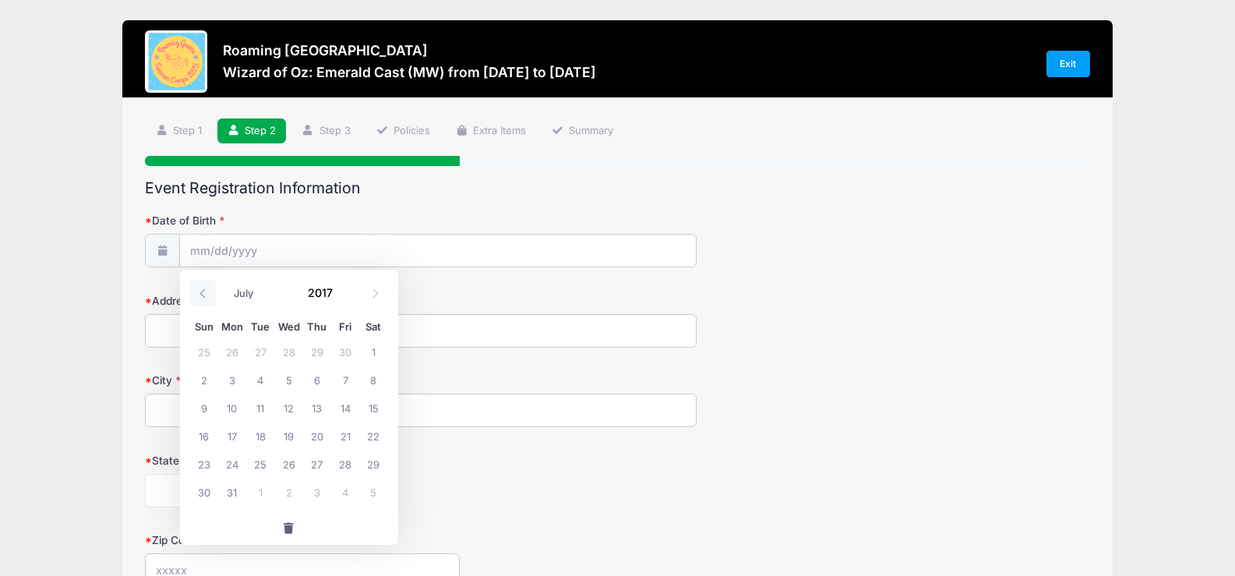
click at [208, 291] on span at bounding box center [203, 293] width 26 height 26
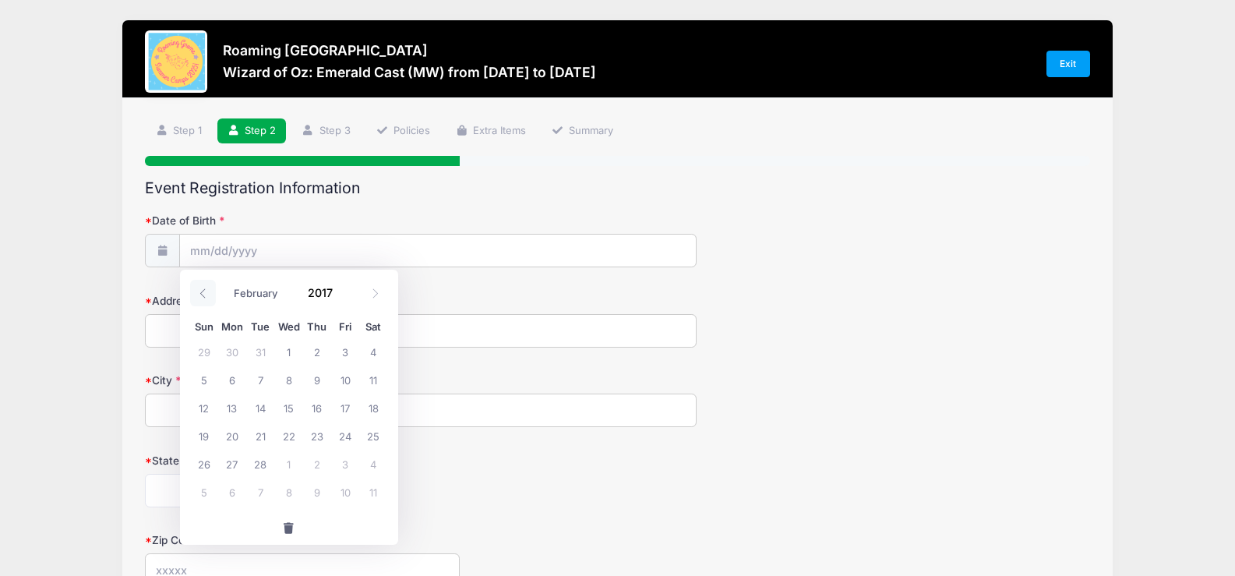
click at [208, 291] on span at bounding box center [203, 293] width 26 height 26
select select "0"
click at [208, 291] on span at bounding box center [203, 293] width 26 height 26
type input "2016"
click at [208, 291] on span at bounding box center [203, 293] width 26 height 26
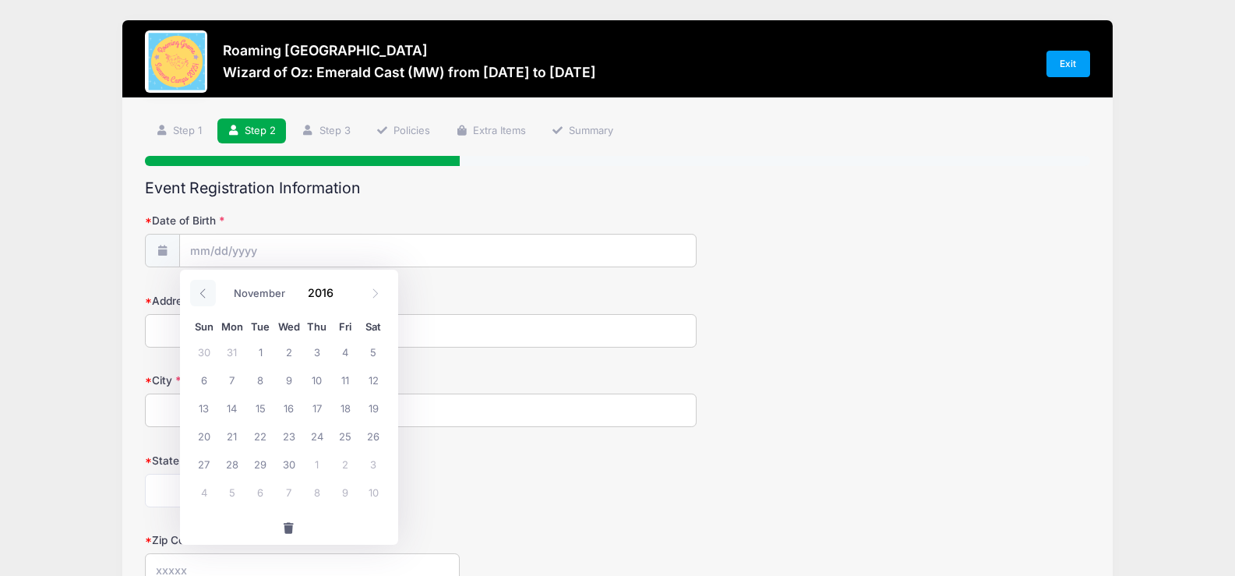
click at [208, 291] on span at bounding box center [203, 293] width 26 height 26
click at [208, 294] on span at bounding box center [203, 293] width 26 height 26
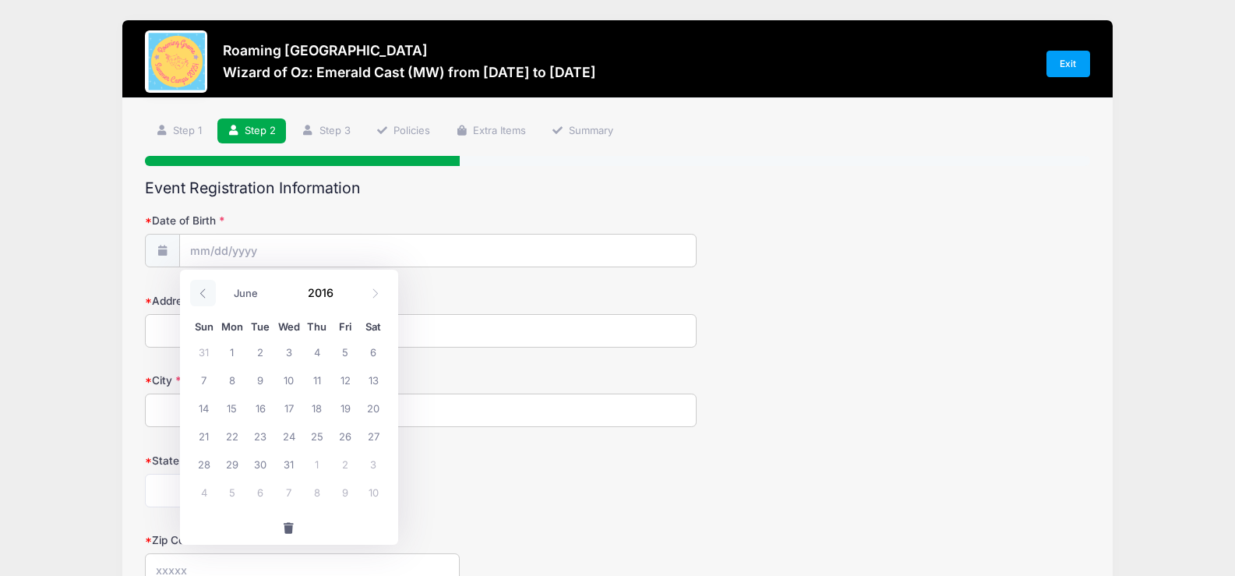
click at [208, 294] on span at bounding box center [203, 293] width 26 height 26
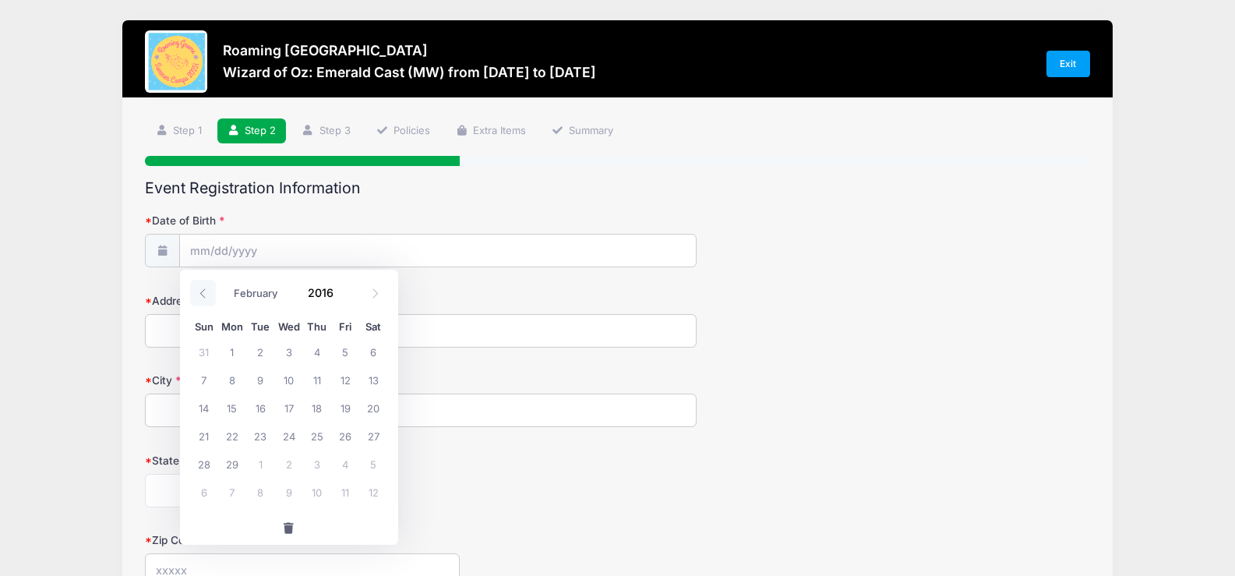
select select "0"
click at [208, 294] on span at bounding box center [203, 293] width 26 height 26
type input "2015"
click at [208, 294] on span at bounding box center [203, 293] width 26 height 26
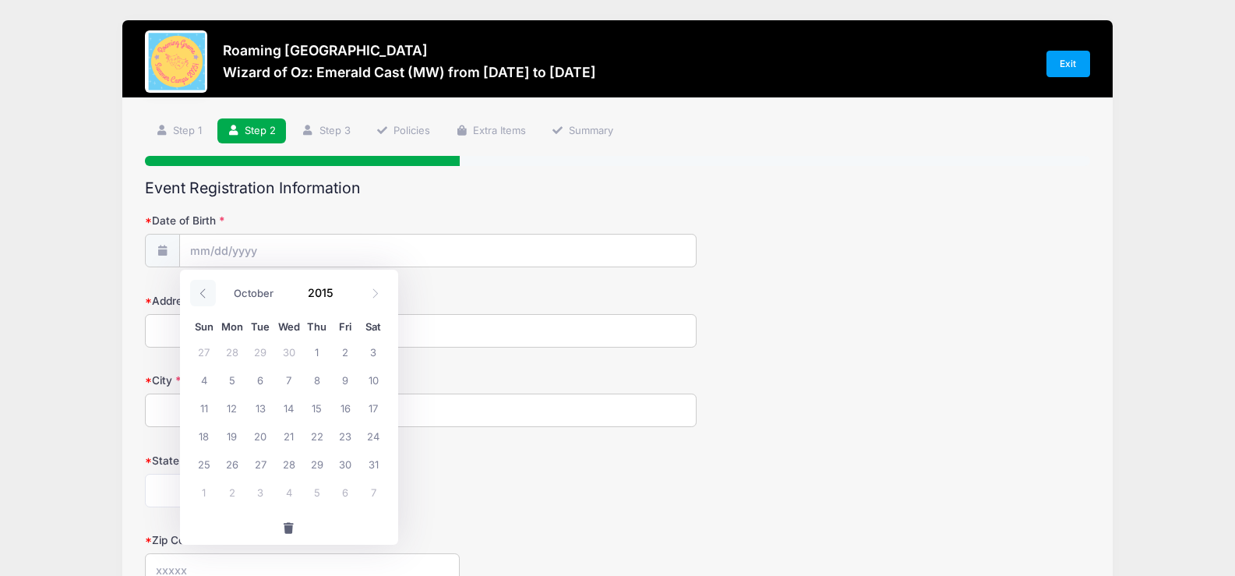
click at [208, 294] on span at bounding box center [203, 293] width 26 height 26
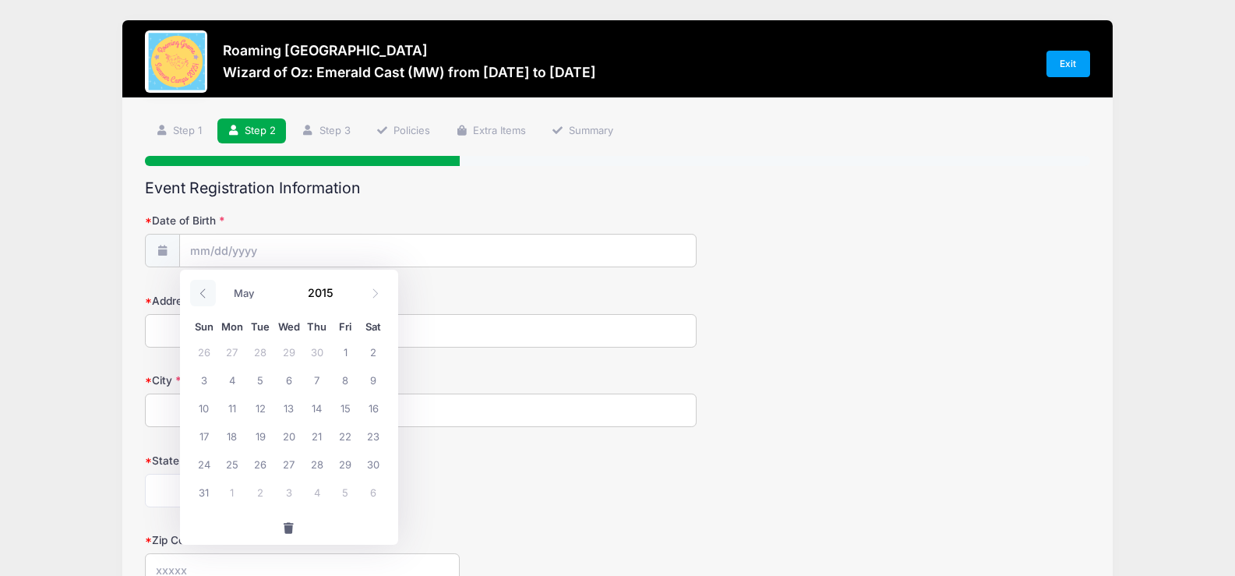
click at [208, 294] on span at bounding box center [203, 293] width 26 height 26
select select "0"
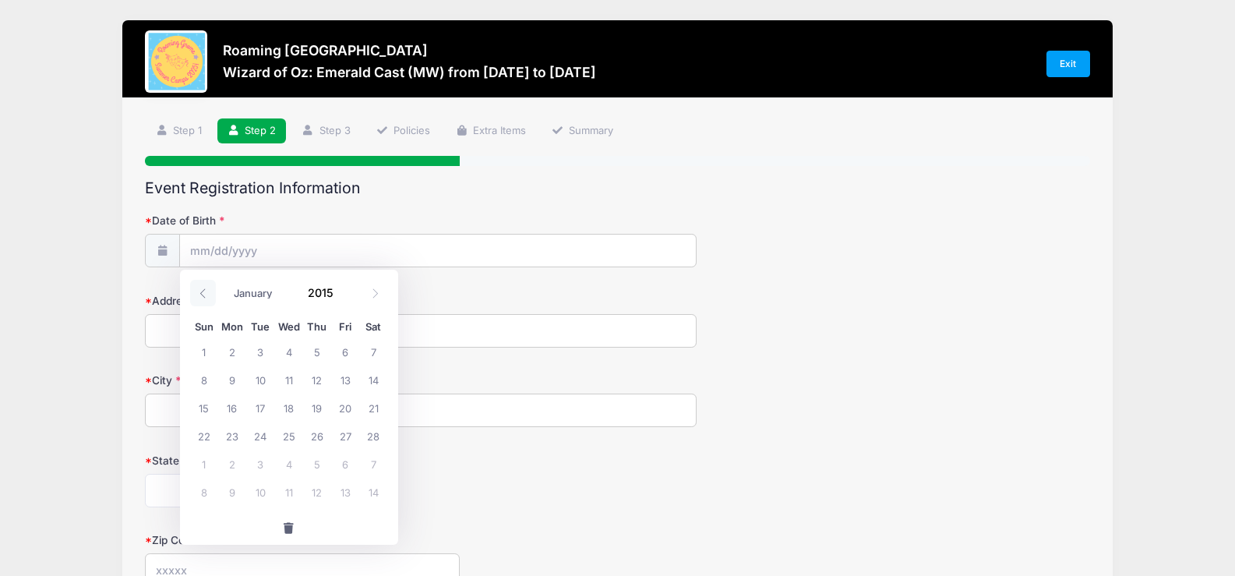
click at [208, 294] on span at bounding box center [203, 293] width 26 height 26
type input "2014"
click at [208, 294] on span at bounding box center [203, 293] width 26 height 26
select select "9"
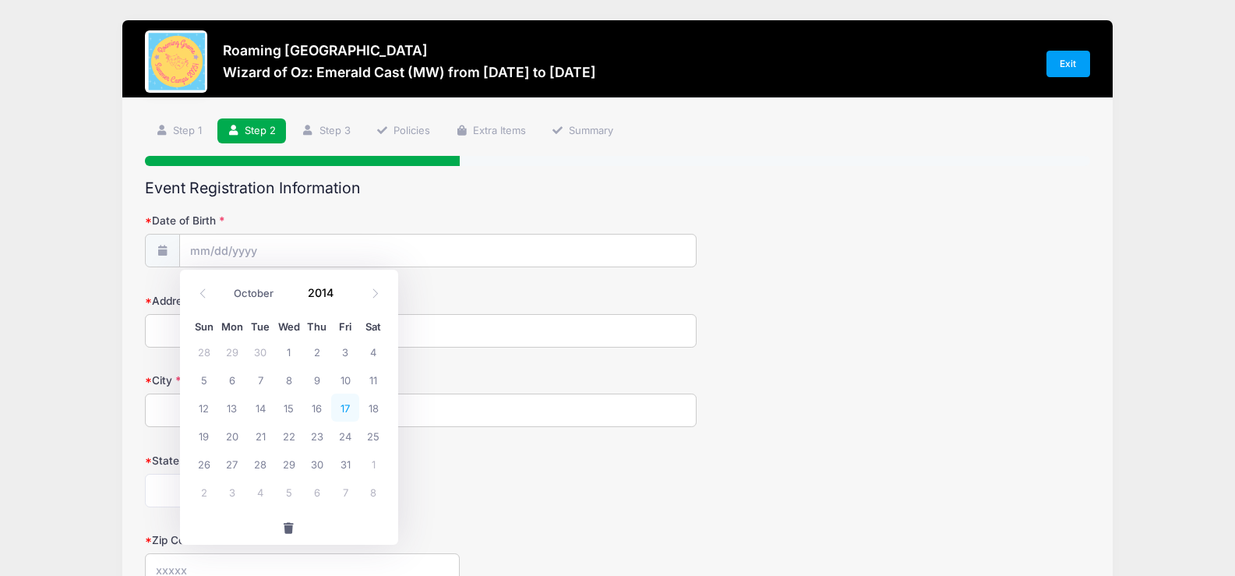
click at [341, 408] on span "17" at bounding box center [345, 408] width 28 height 28
type input "10/17/2014"
click at [267, 333] on input "Address" at bounding box center [420, 331] width 551 height 34
type input "1726 Clermont St"
type input "Denver"
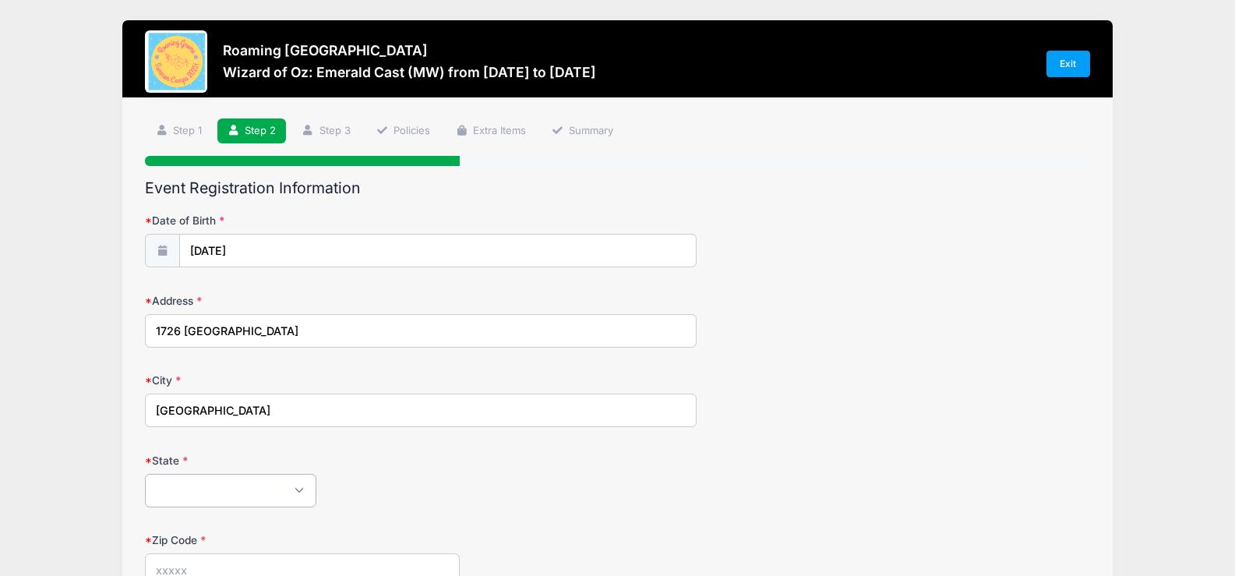
select select "CO"
type input "80220"
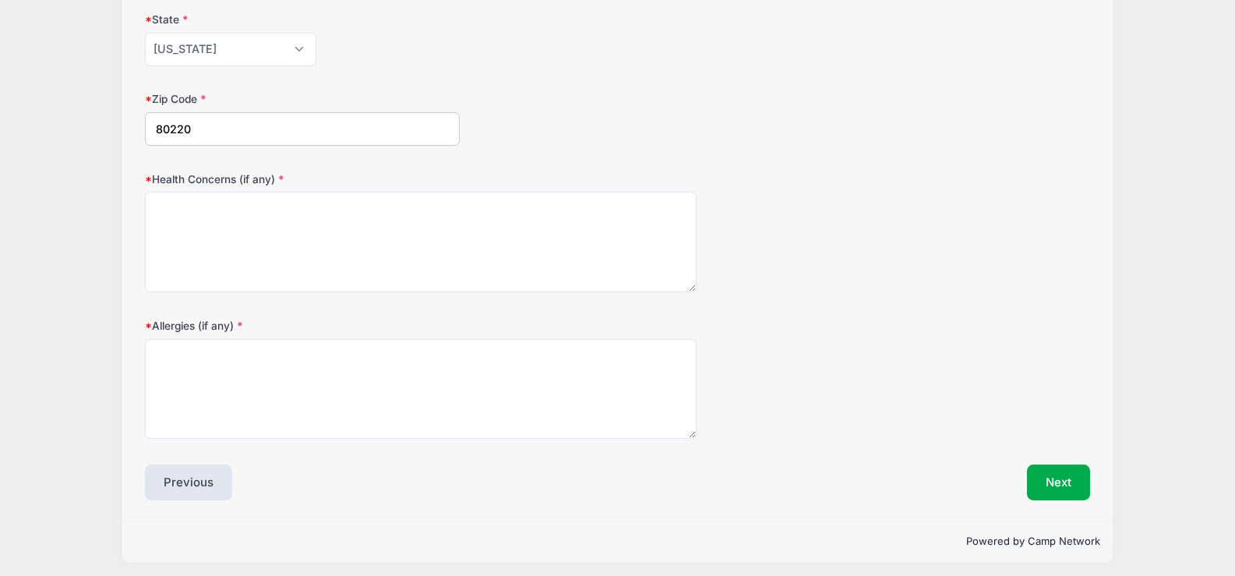
scroll to position [447, 0]
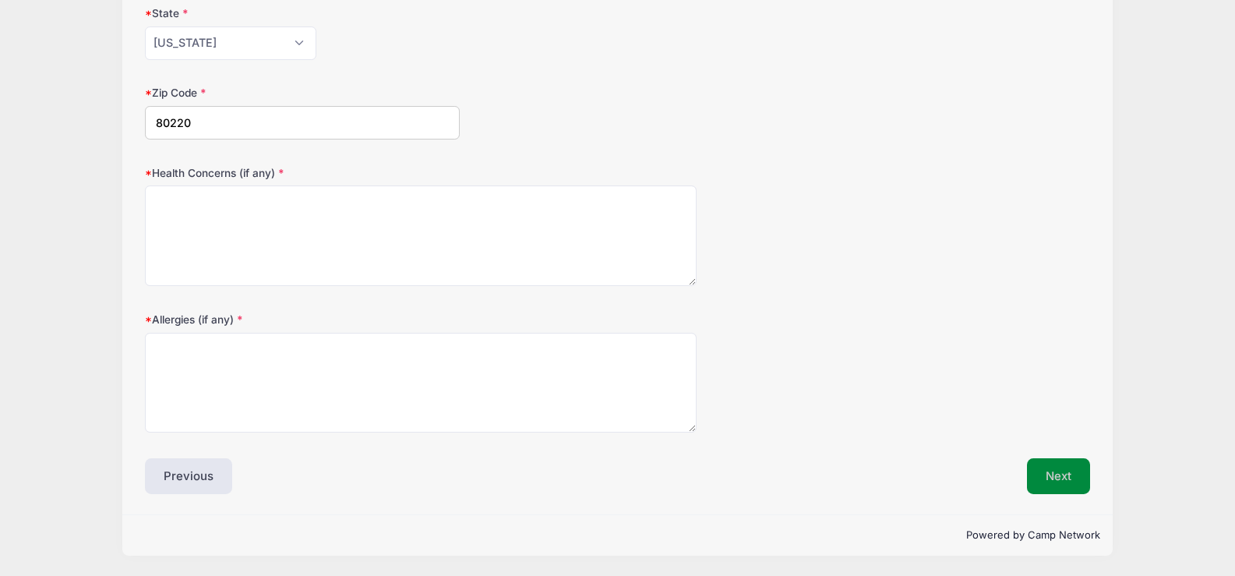
click at [1068, 477] on button "Next" at bounding box center [1058, 476] width 63 height 36
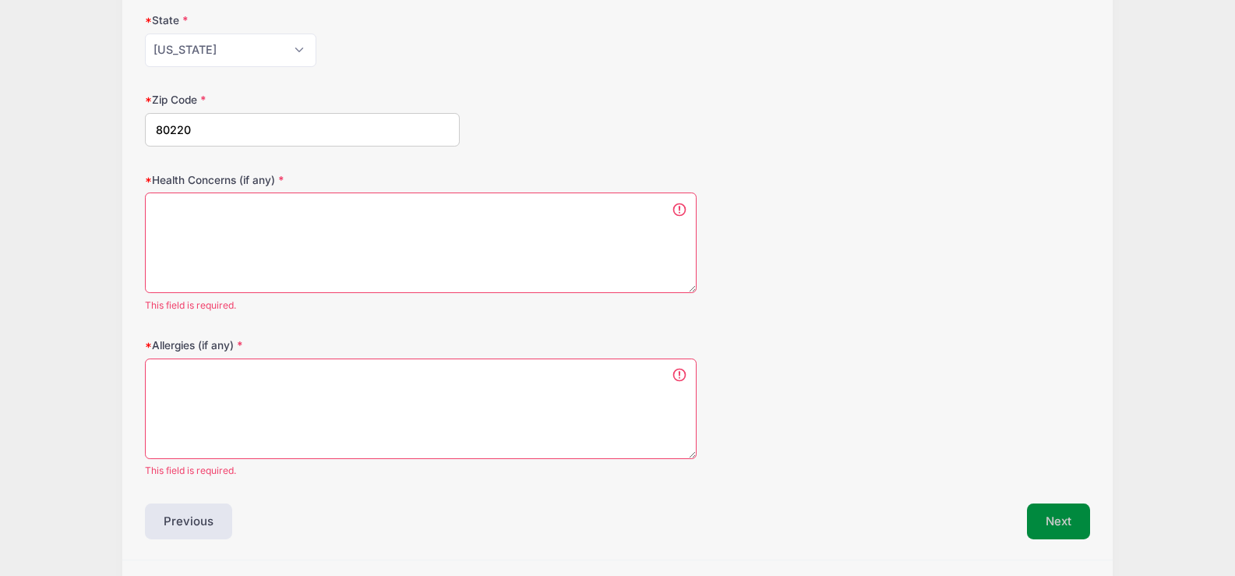
scroll to position [408, 0]
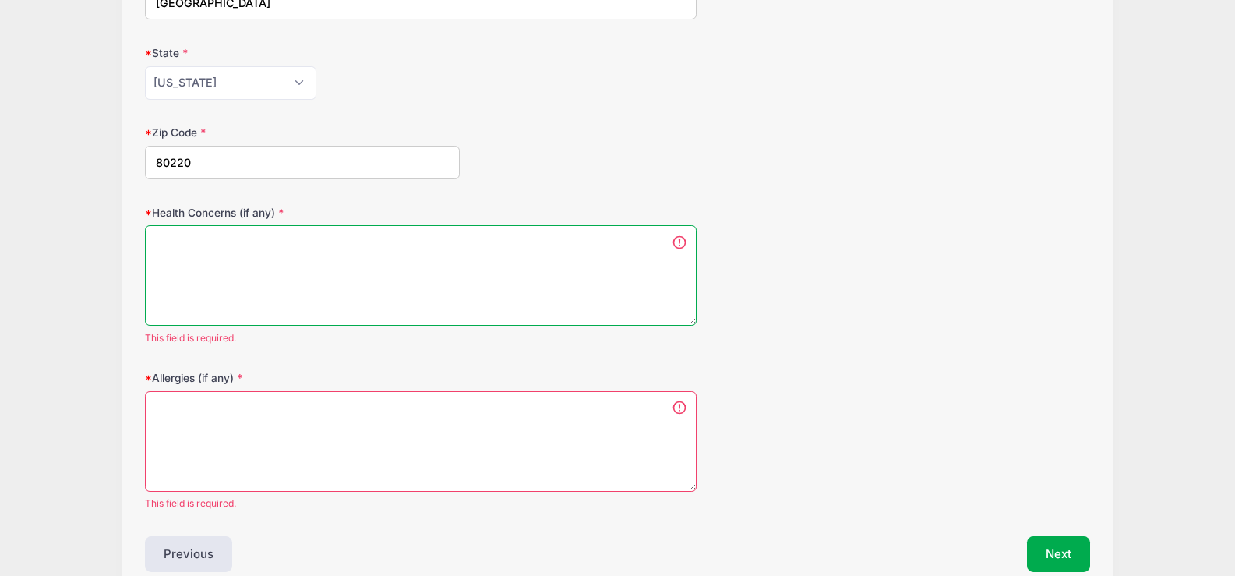
click at [543, 295] on textarea "Health Concerns (if any)" at bounding box center [420, 275] width 551 height 101
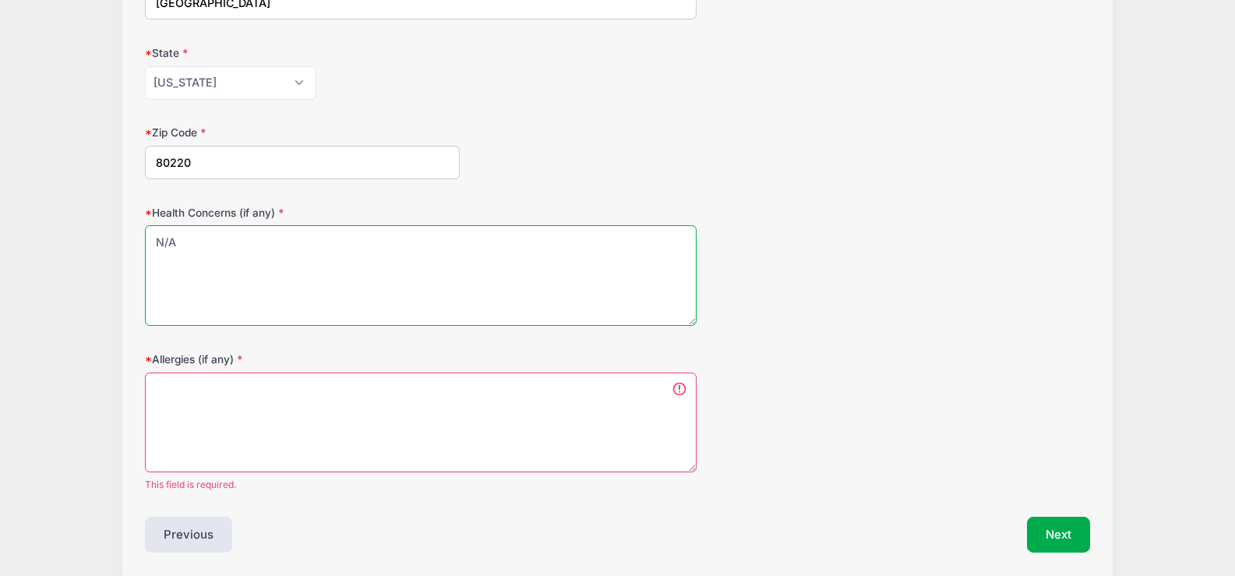
type textarea "N/A"
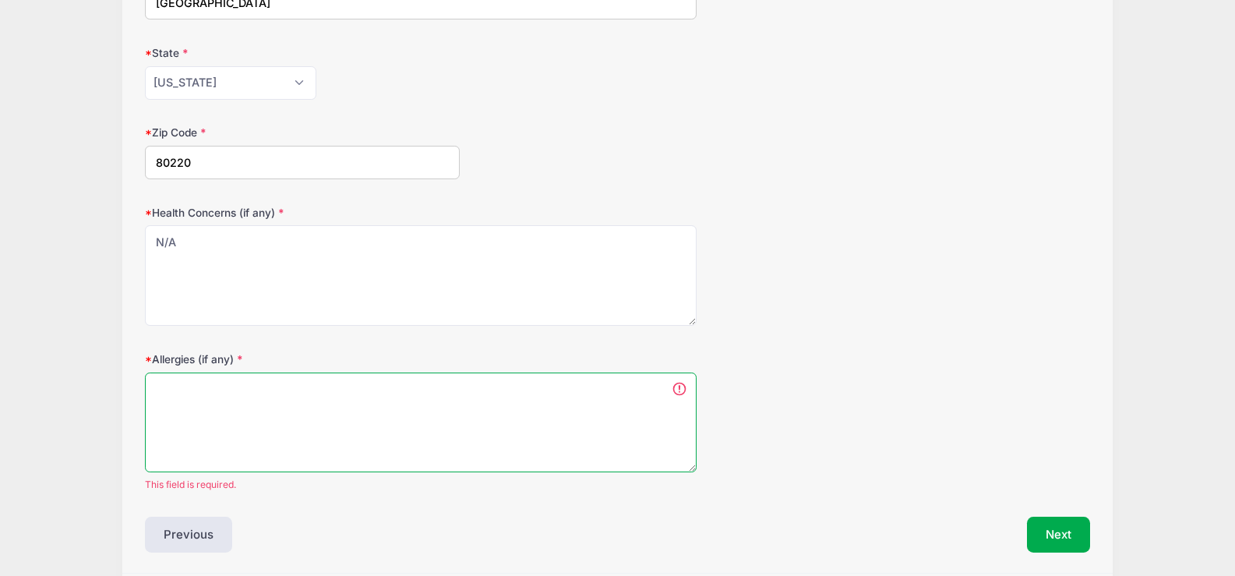
click at [401, 417] on textarea "Allergies (if any)" at bounding box center [420, 422] width 551 height 101
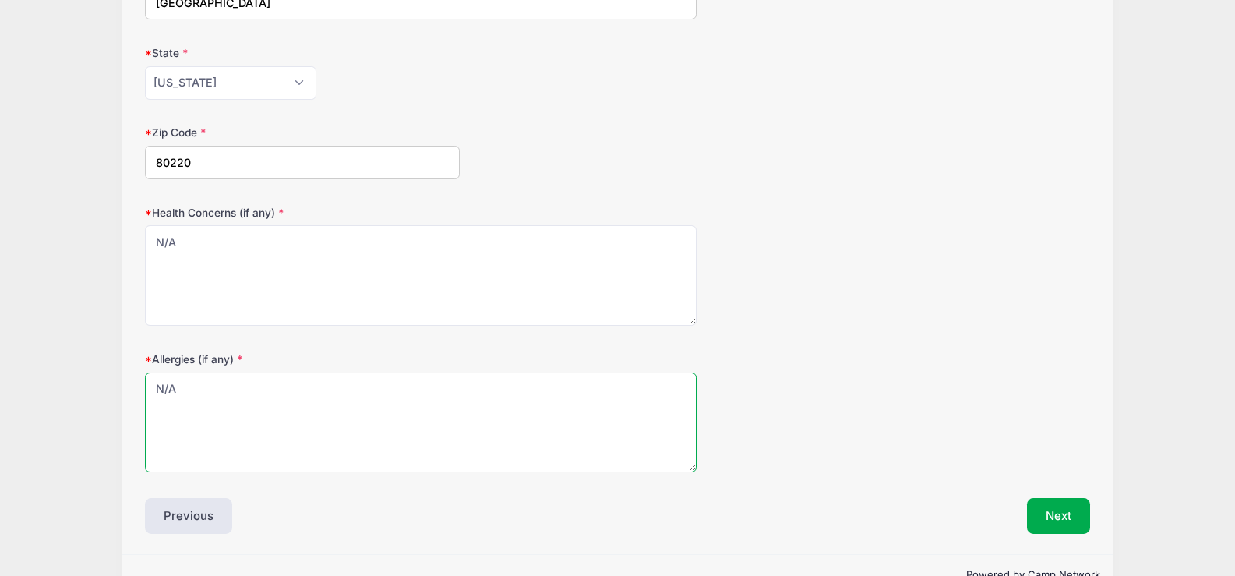
type textarea "N/A"
click at [899, 238] on div "Health Concerns (if any) N/A" at bounding box center [617, 266] width 944 height 122
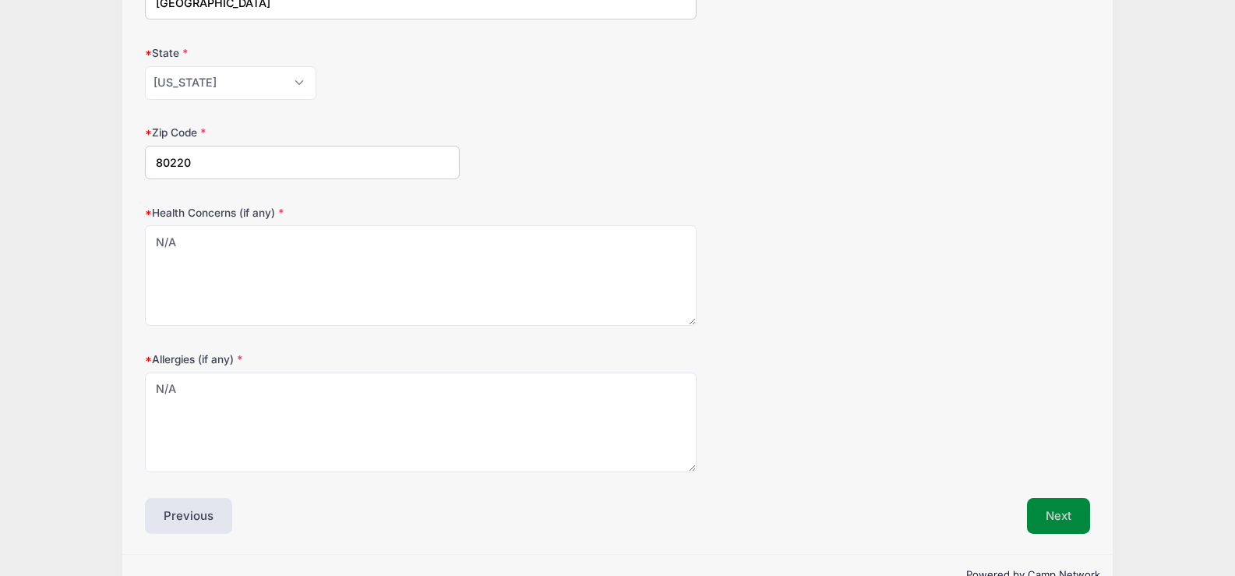
click at [1052, 512] on button "Next" at bounding box center [1058, 516] width 63 height 36
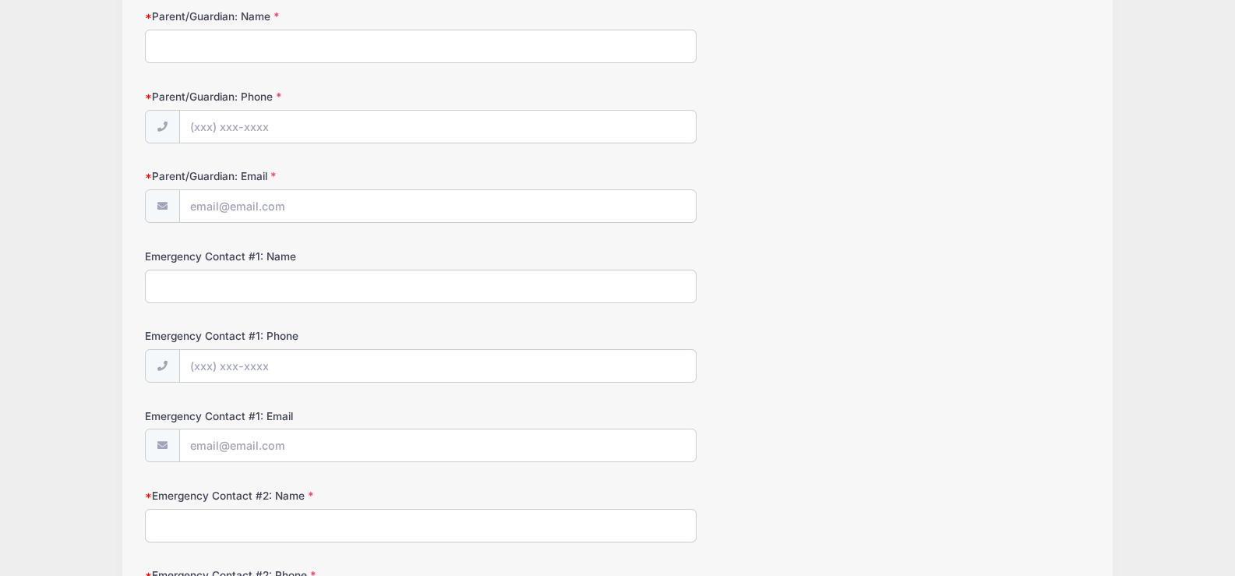
scroll to position [0, 0]
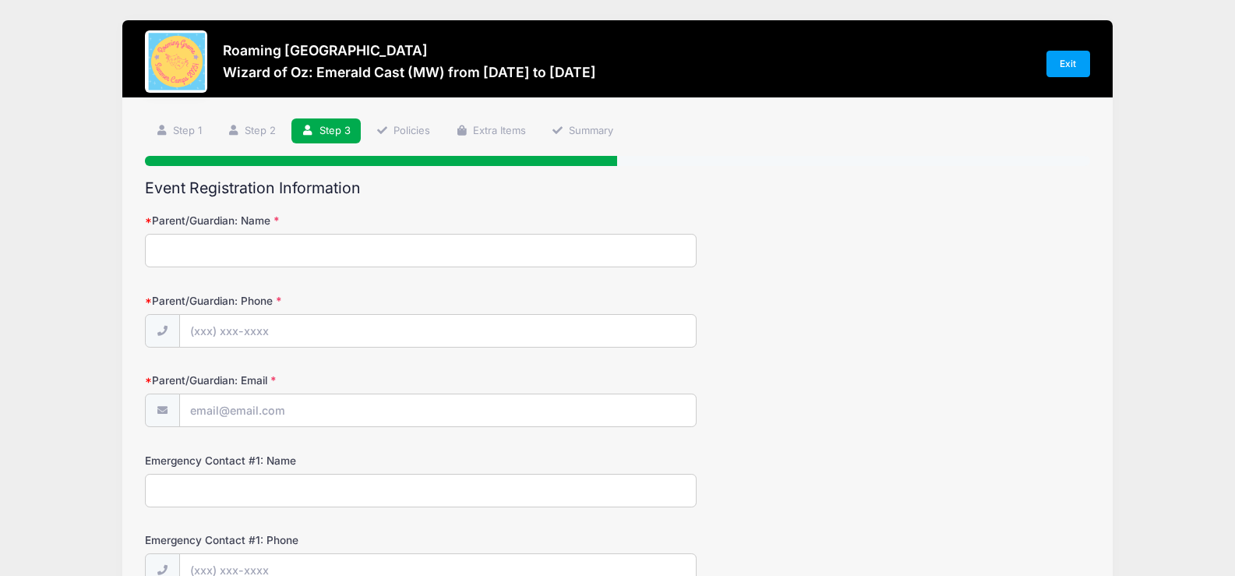
click at [395, 252] on input "Parent/Guardian: Name" at bounding box center [420, 251] width 551 height 34
type input "[PERSON_NAME]"
type input "(801) 870-4731"
type input "daren@darenwillden.com"
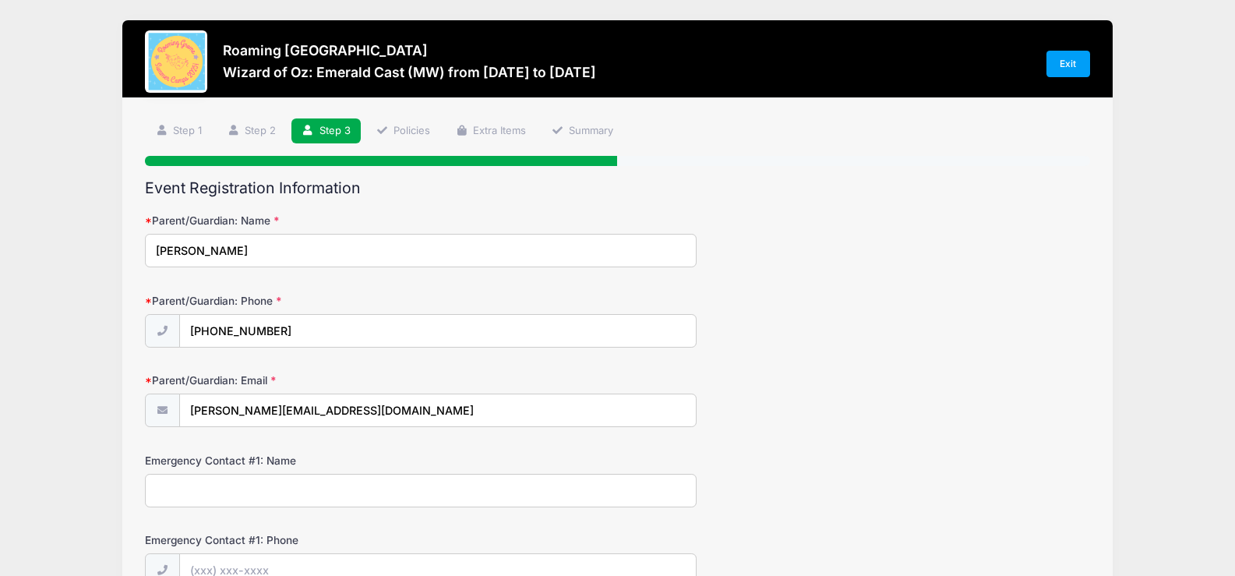
click at [491, 494] on input "Emergency Contact #1: Name" at bounding box center [420, 491] width 551 height 34
type input "Kara Willden"
type input "(720) 209-7999"
type input "karaschuler@hotmail.com"
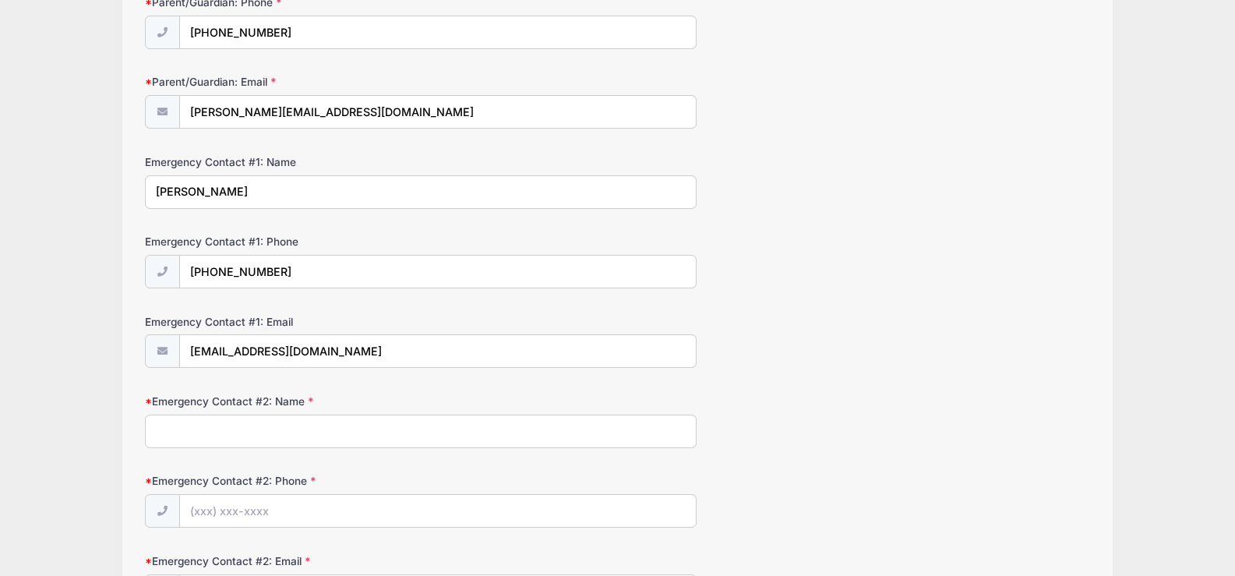
scroll to position [312, 0]
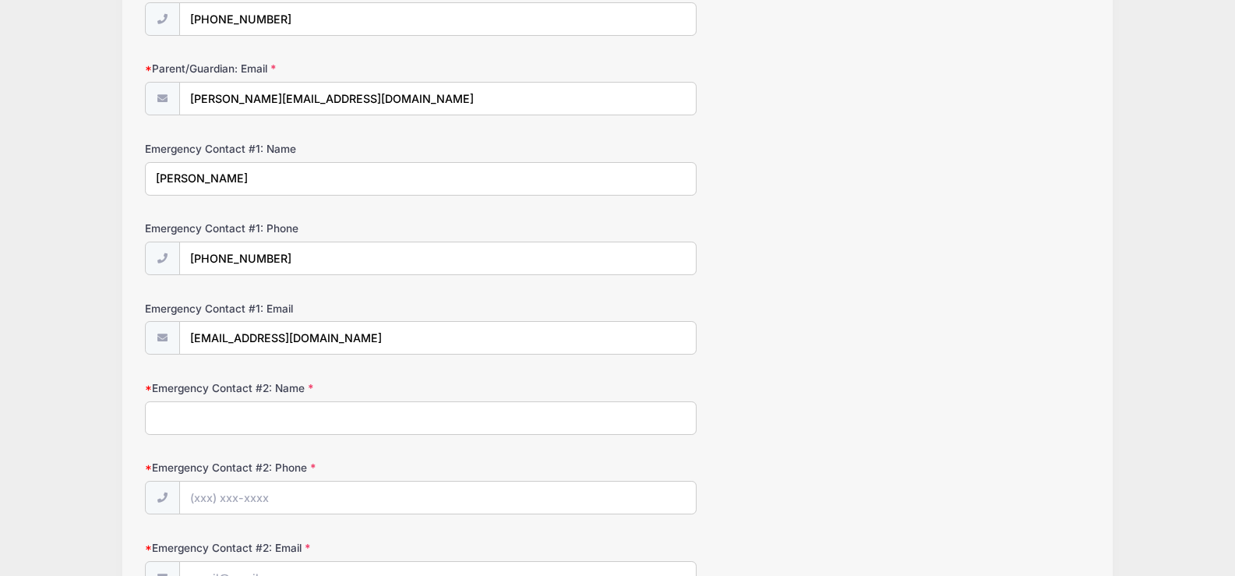
click at [634, 406] on input "Emergency Contact #2: Name" at bounding box center [420, 418] width 551 height 34
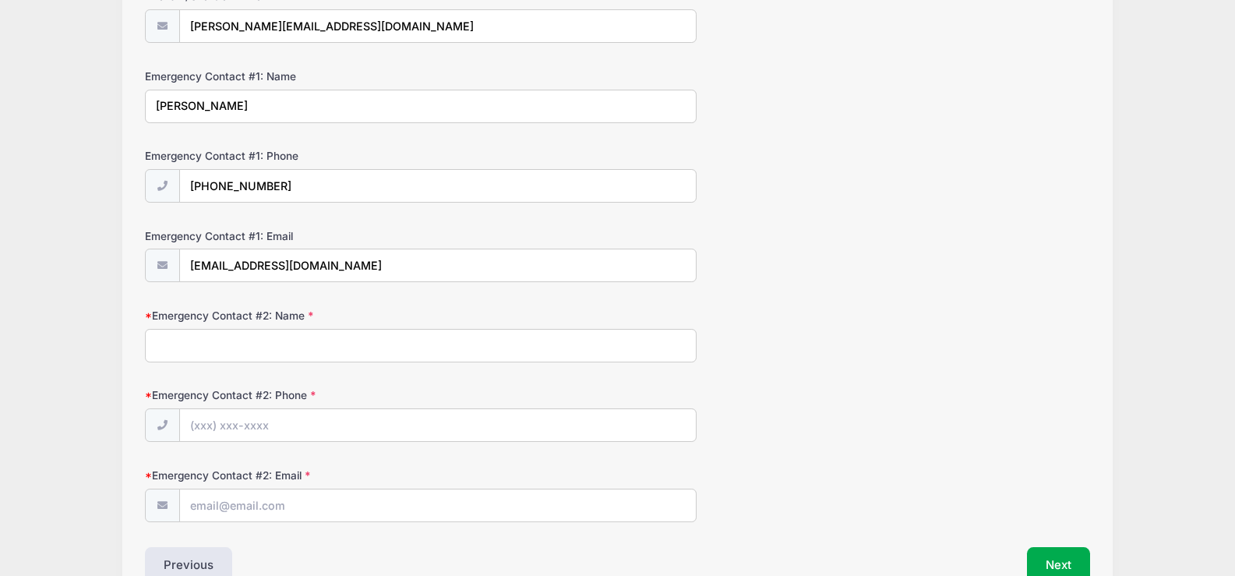
scroll to position [390, 0]
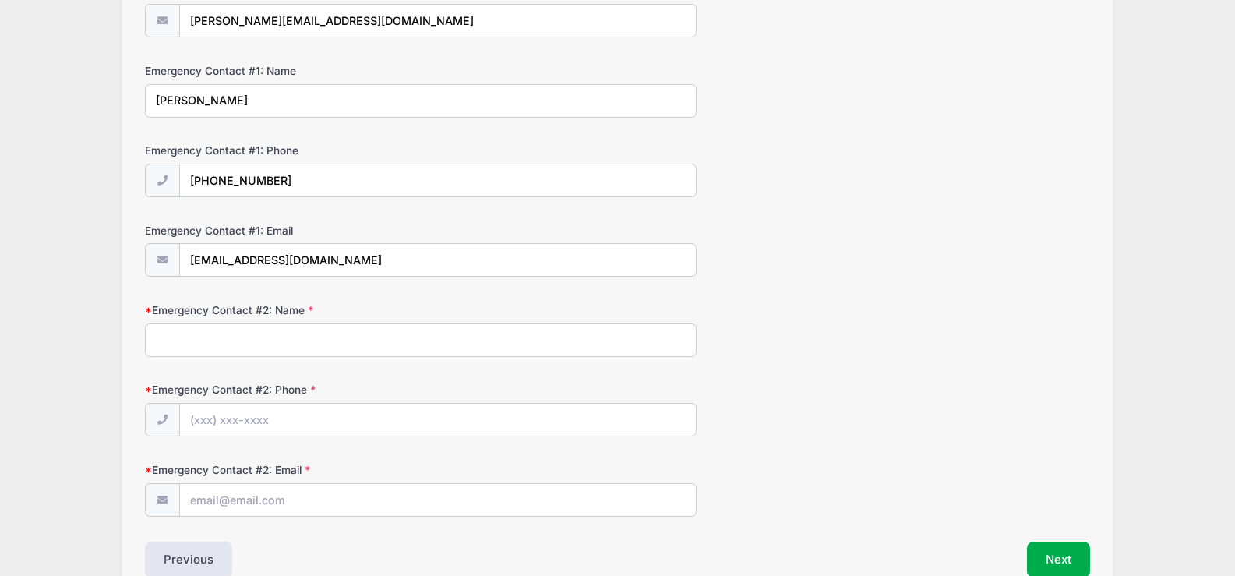
click at [498, 341] on input "Emergency Contact #2: Name" at bounding box center [420, 340] width 551 height 34
type input "Natalie France"
click at [335, 402] on div "Emergency Contact #2: Phone" at bounding box center [617, 409] width 944 height 55
drag, startPoint x: 307, startPoint y: 343, endPoint x: 67, endPoint y: 329, distance: 240.4
click at [67, 329] on div "Roaming Gnome Theatre Wizard of Oz: Emerald Cast (MW) from 08/18 to 12/15/2025 …" at bounding box center [617, 134] width 1188 height 1049
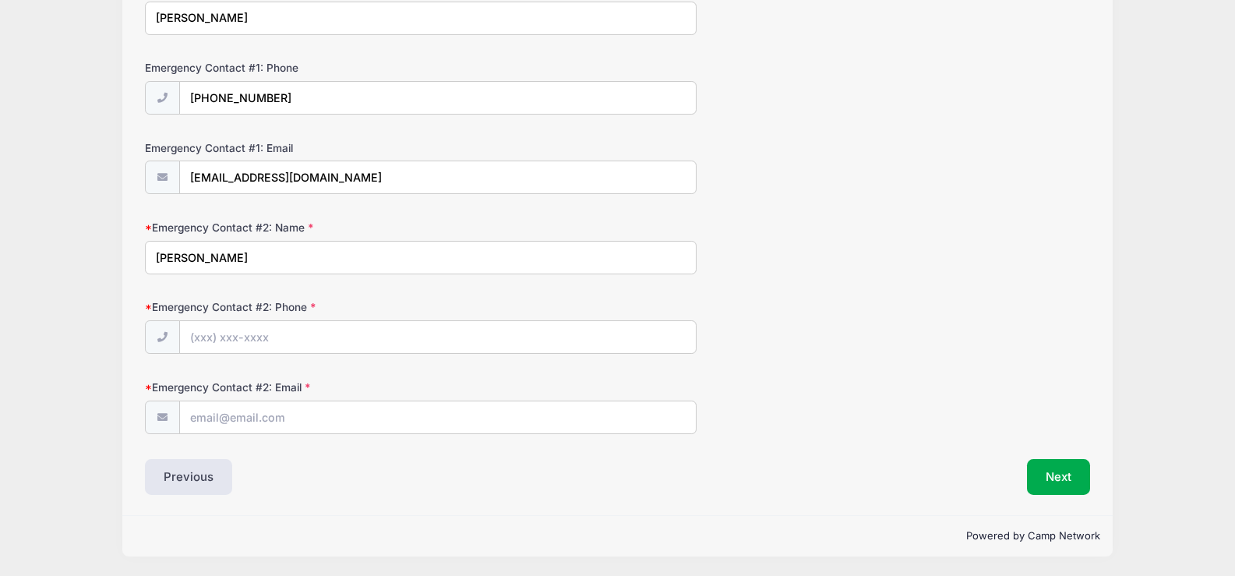
scroll to position [473, 0]
click at [275, 330] on input "Emergency Contact #2: Phone" at bounding box center [438, 337] width 516 height 34
type input "(720) 300-8472"
click at [291, 418] on input "Emergency Contact #2: Email" at bounding box center [438, 418] width 516 height 34
click at [345, 425] on input "Emergency Contact #2: Email" at bounding box center [438, 418] width 516 height 34
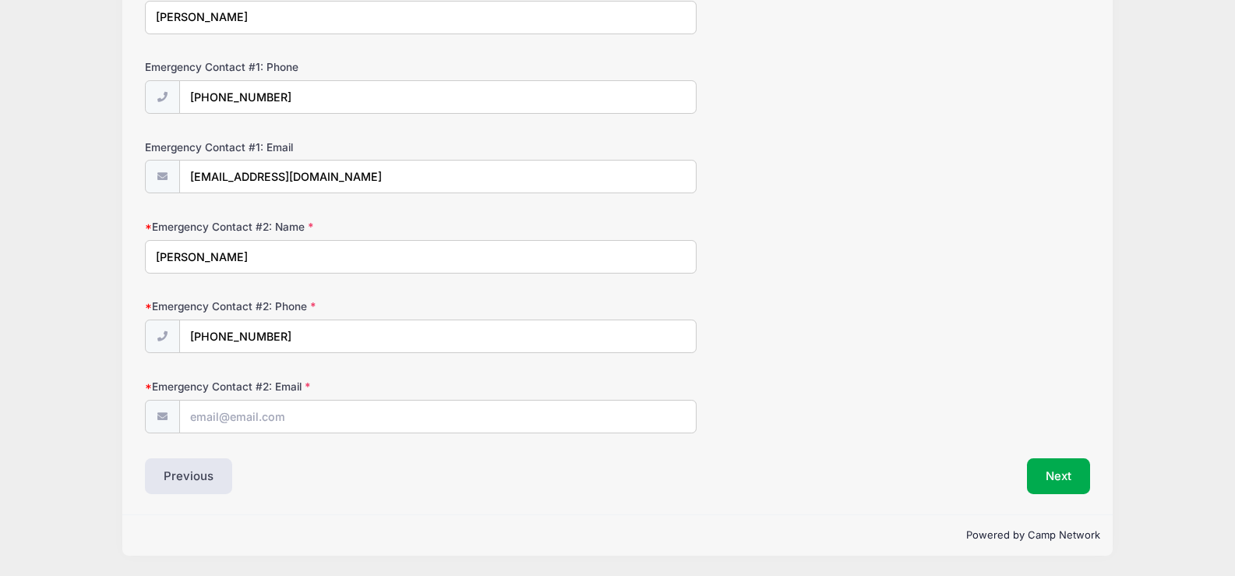
click at [838, 334] on div "Emergency Contact #2: Phone (720) 300-8472" at bounding box center [617, 325] width 944 height 55
click at [354, 424] on input "Emergency Contact #2: Email" at bounding box center [438, 418] width 516 height 34
click at [438, 414] on input "Emergency Contact #2: Email" at bounding box center [438, 418] width 516 height 34
click at [923, 409] on div "Emergency Contact #2: Email" at bounding box center [617, 406] width 944 height 55
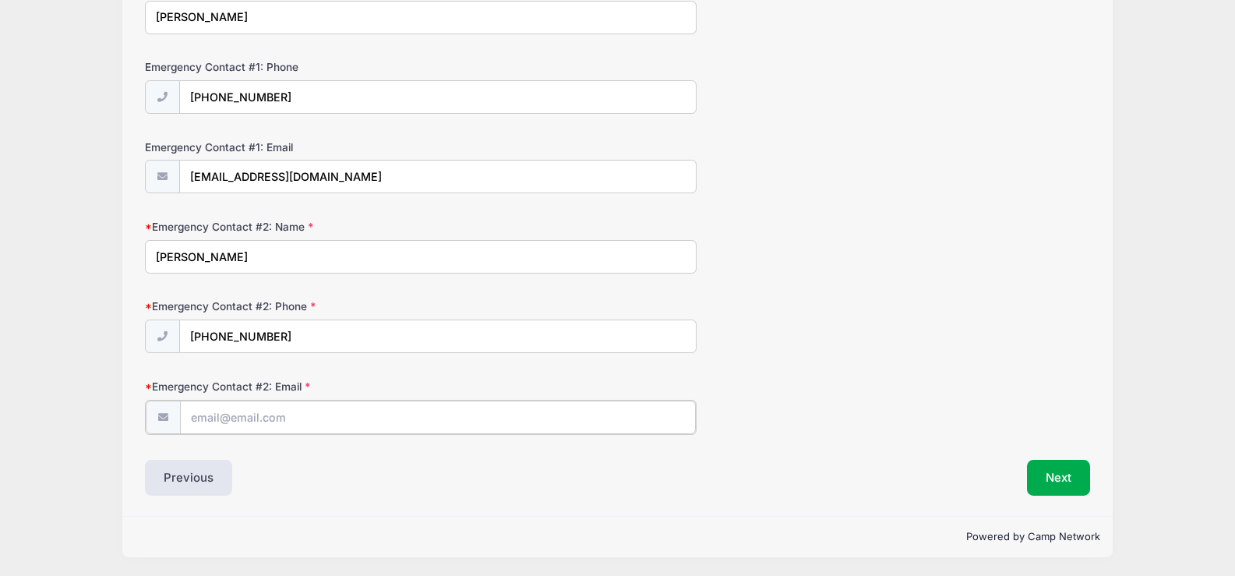
click at [434, 426] on input "Emergency Contact #2: Email" at bounding box center [438, 418] width 516 height 34
paste input "natalie1911@gmail.com"
type input "natalie1911@gmail.com"
click at [902, 383] on div "Emergency Contact #2: Email natalie1911@gmail.com" at bounding box center [617, 406] width 944 height 55
click at [1056, 478] on button "Next" at bounding box center [1058, 476] width 63 height 36
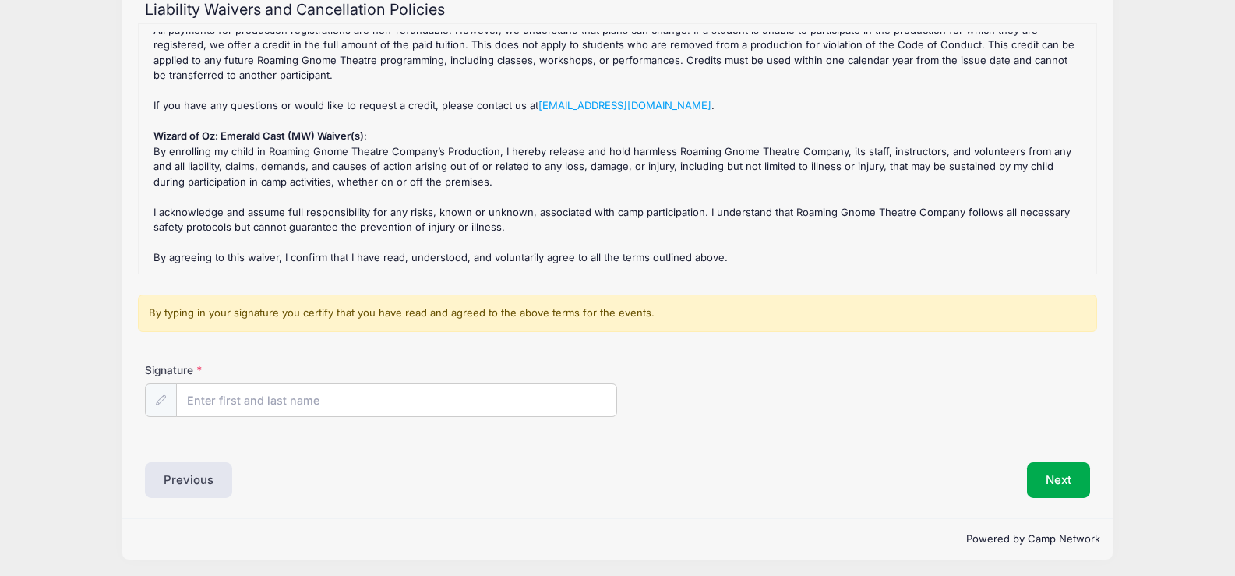
scroll to position [182, 0]
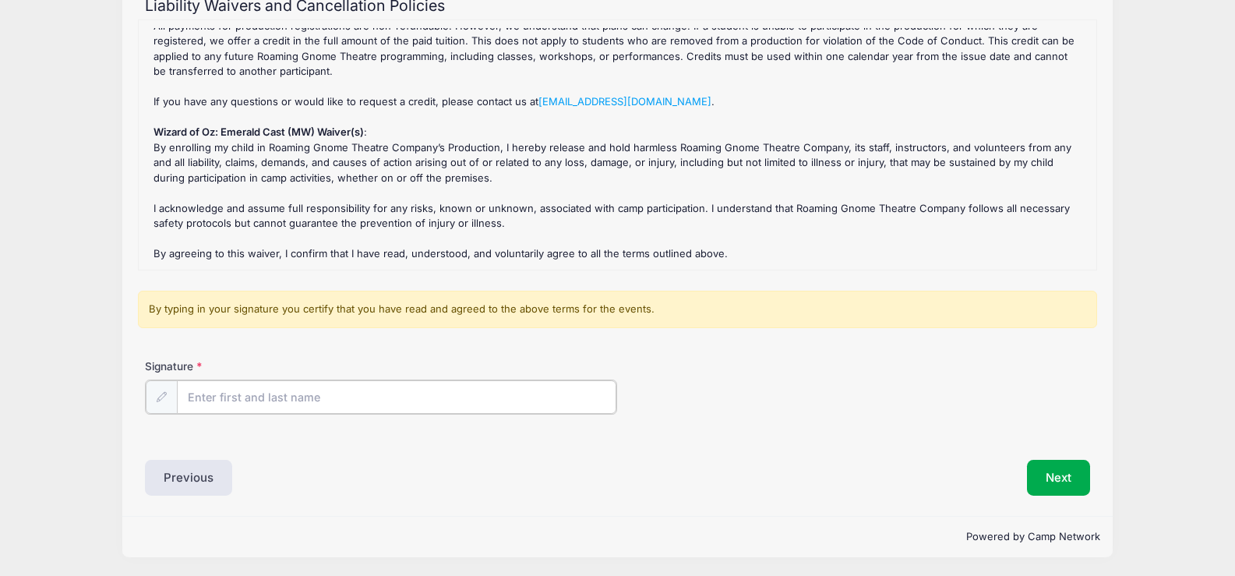
click at [321, 401] on input "Signature" at bounding box center [396, 397] width 439 height 34
drag, startPoint x: 661, startPoint y: 349, endPoint x: 650, endPoint y: 354, distance: 11.9
click at [661, 349] on form "Wizard of Oz: Emerald Cast (MW) Refund Policy : All payments for production reg…" at bounding box center [617, 228] width 944 height 418
click at [398, 411] on input "Signature" at bounding box center [396, 397] width 439 height 34
type input "[PERSON_NAME]"
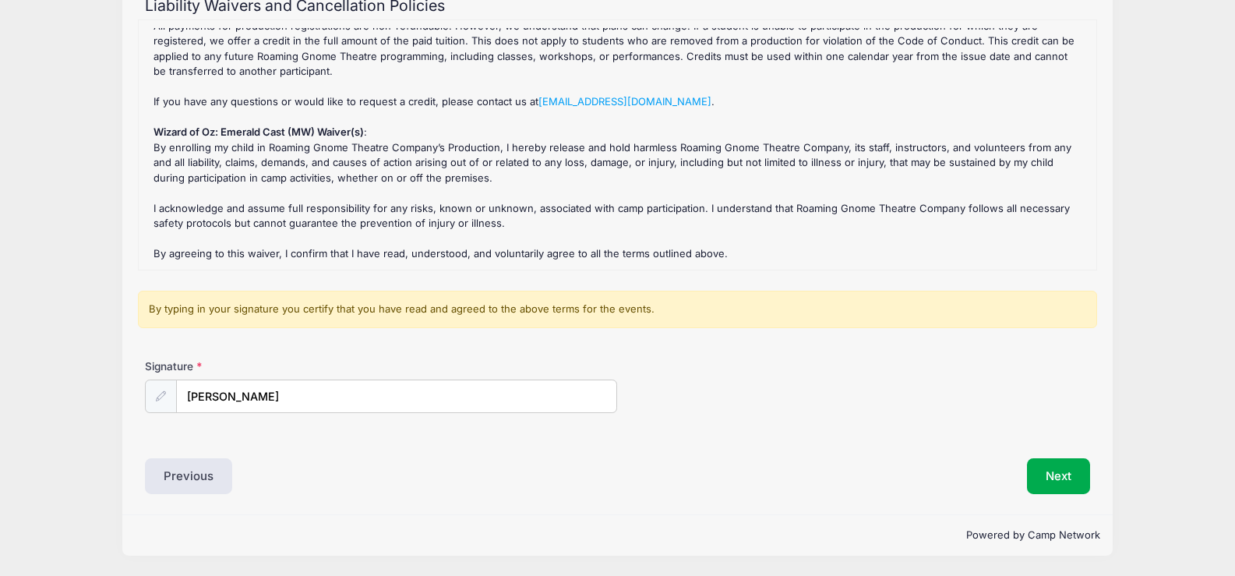
click at [951, 461] on div "Next" at bounding box center [857, 476] width 480 height 36
click at [1075, 482] on button "Next" at bounding box center [1058, 476] width 63 height 36
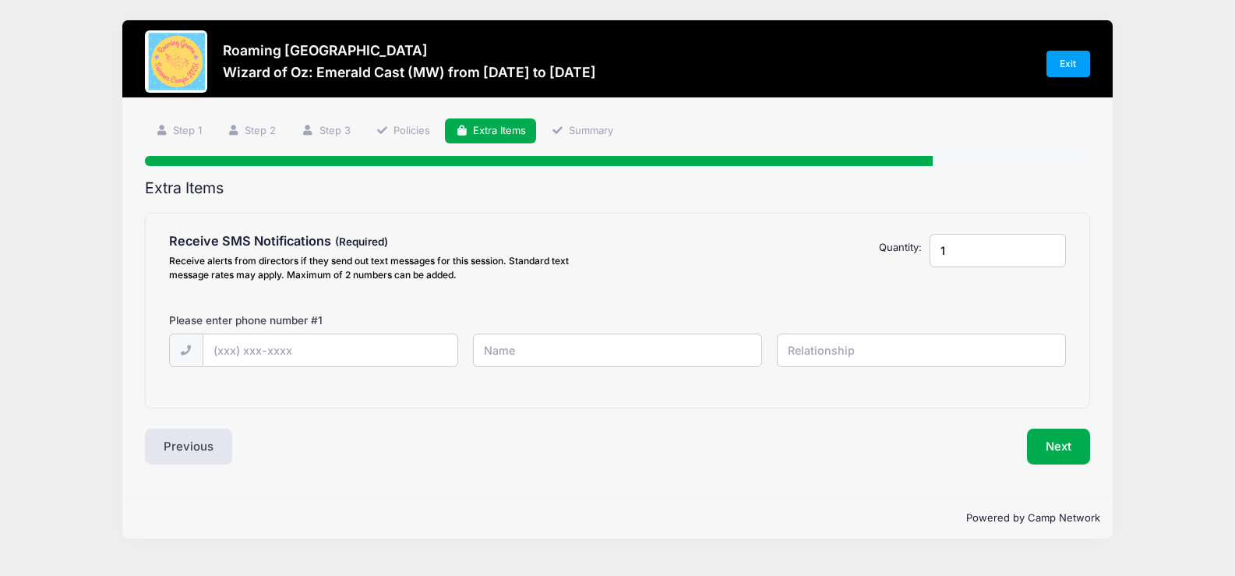
scroll to position [0, 0]
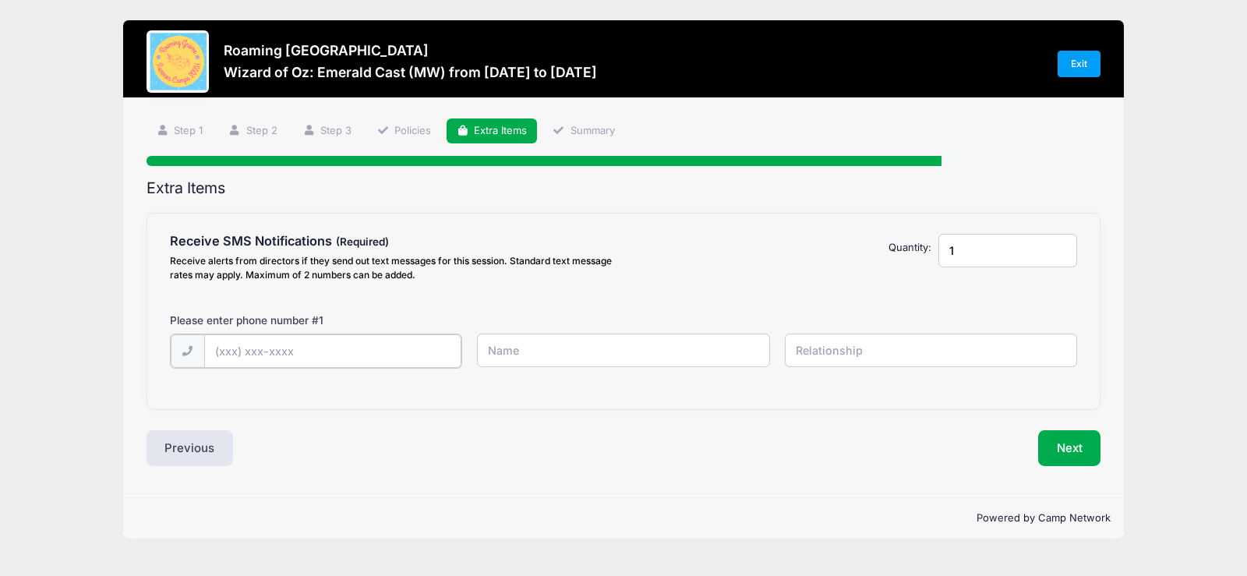
click at [386, 349] on input "text" at bounding box center [332, 351] width 257 height 34
click at [669, 252] on div "Receive SMS Notifications Receive alerts from directors if they send out text m…" at bounding box center [623, 261] width 923 height 54
click at [324, 358] on input "text" at bounding box center [332, 351] width 257 height 34
type input "(801) 870-4731"
type input "[PERSON_NAME]"
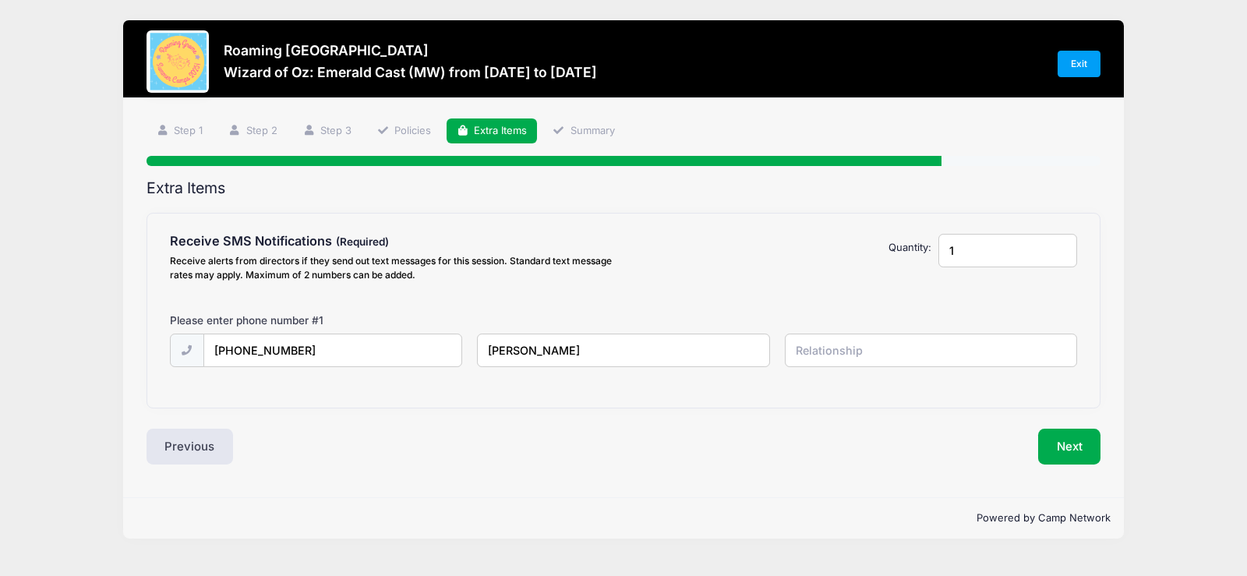
click at [831, 342] on input "text" at bounding box center [931, 351] width 292 height 34
type input "Father"
click at [766, 260] on div "Please Select Yes ($0.00) No $0.00" at bounding box center [816, 261] width 231 height 54
click at [678, 430] on div "Next" at bounding box center [865, 447] width 485 height 36
click at [994, 255] on input "1" at bounding box center [1007, 251] width 139 height 34
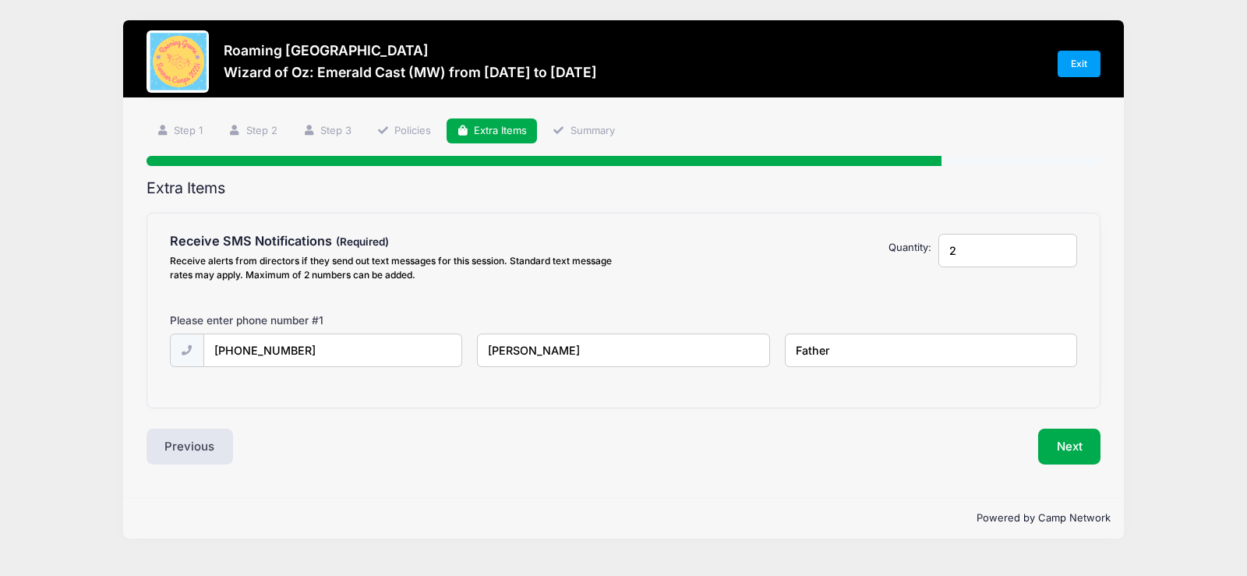
type input "2"
click at [1062, 245] on input "2" at bounding box center [1007, 251] width 139 height 34
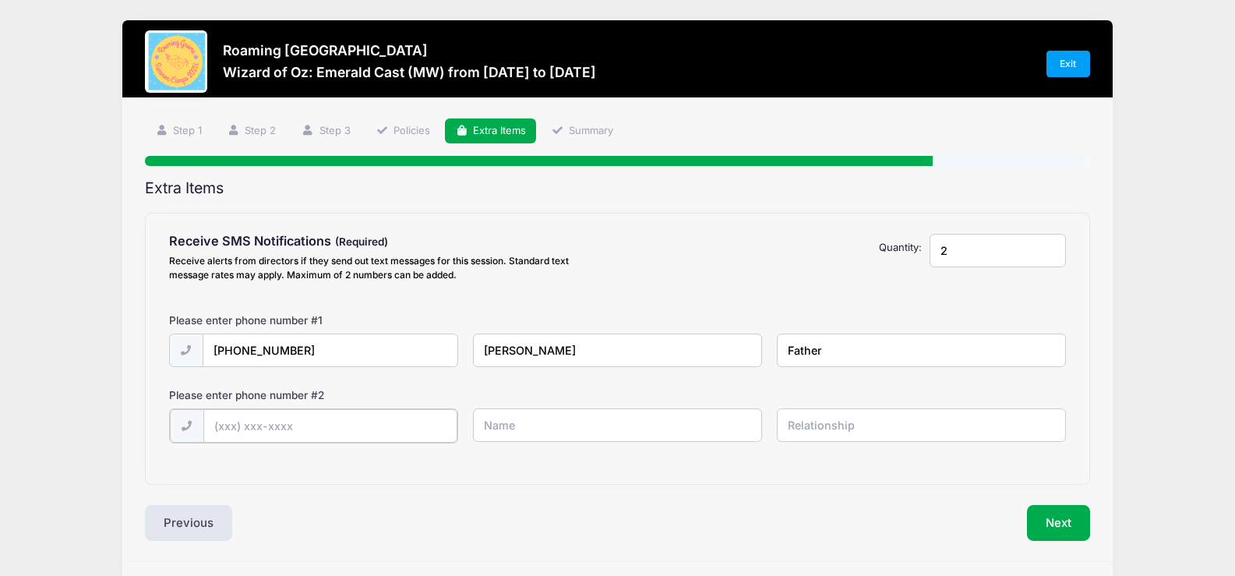
click at [360, 437] on input "text" at bounding box center [330, 426] width 254 height 34
type input "(720) 209-7999"
click at [609, 424] on input "text" at bounding box center [617, 425] width 289 height 34
type input "Kara Willden"
click at [811, 421] on input "text" at bounding box center [921, 425] width 289 height 34
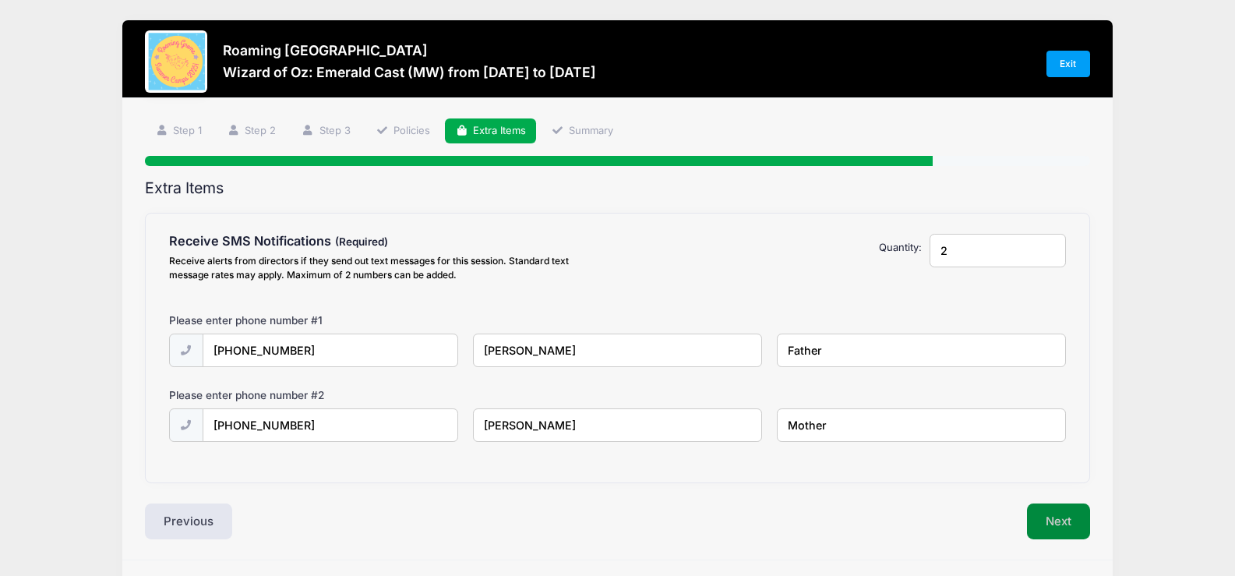
type input "Mother"
click at [1075, 525] on button "Next" at bounding box center [1058, 521] width 63 height 36
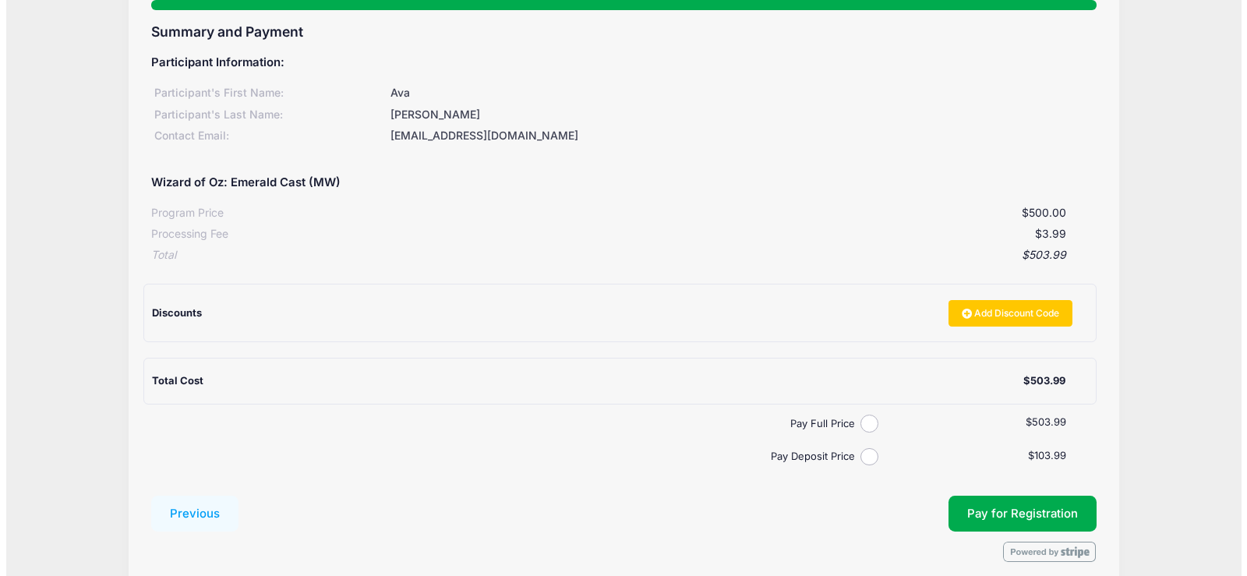
scroll to position [224, 0]
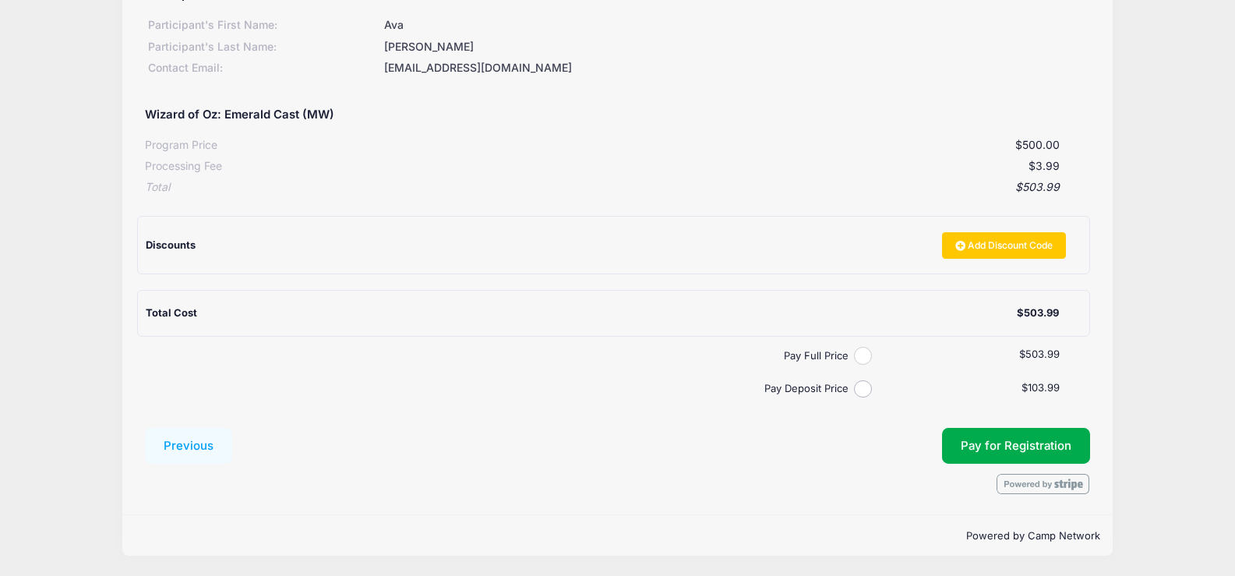
click at [863, 355] on input "Pay Full Price" at bounding box center [863, 356] width 18 height 18
radio input "true"
click at [1032, 445] on button "Pay for Registration" at bounding box center [1016, 446] width 148 height 36
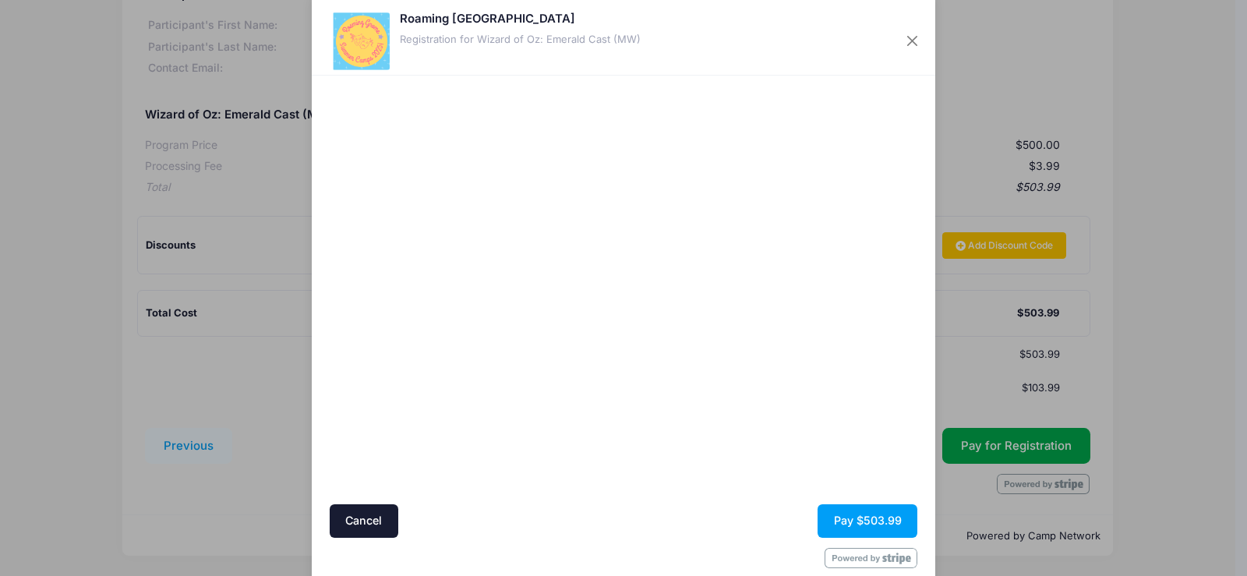
scroll to position [0, 0]
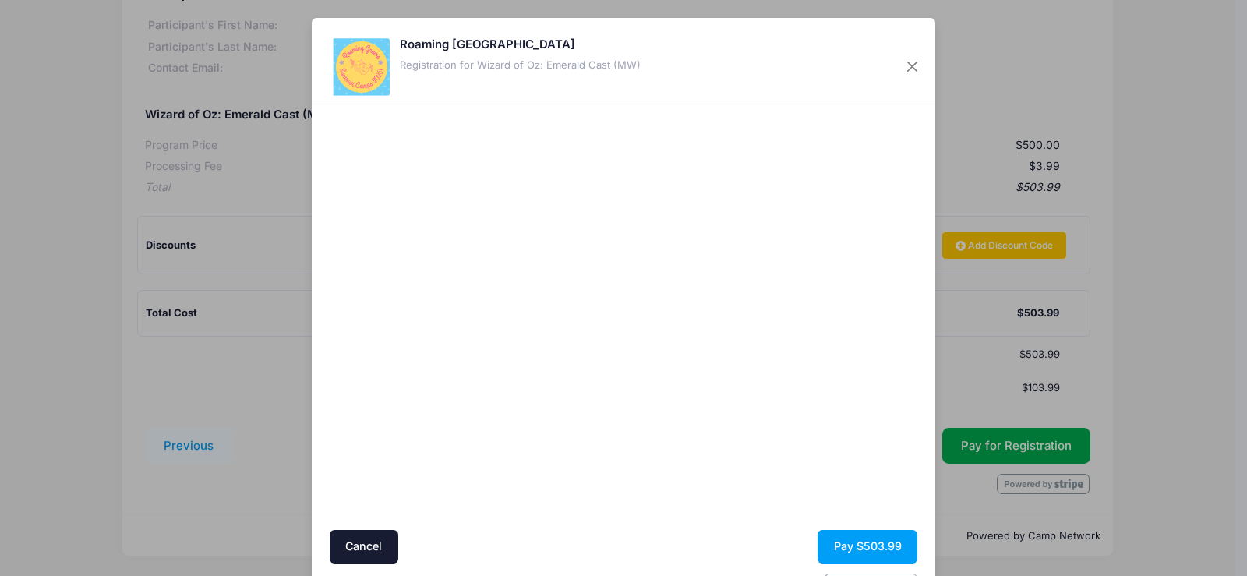
click at [695, 430] on div at bounding box center [774, 315] width 287 height 413
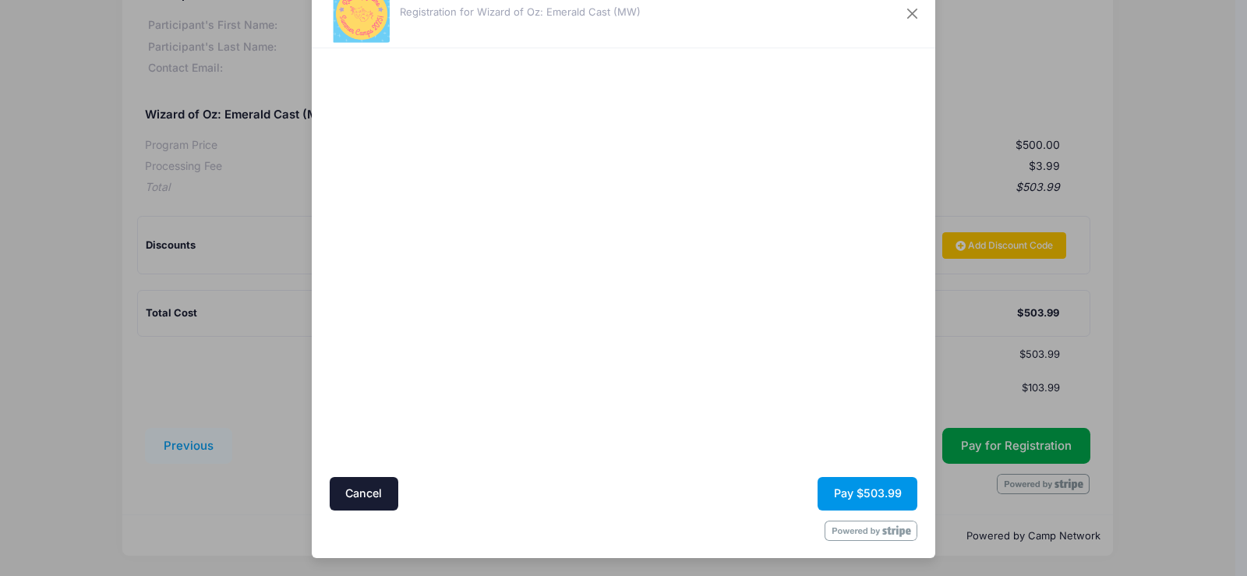
click at [849, 493] on button "Pay $503.99" at bounding box center [867, 494] width 100 height 34
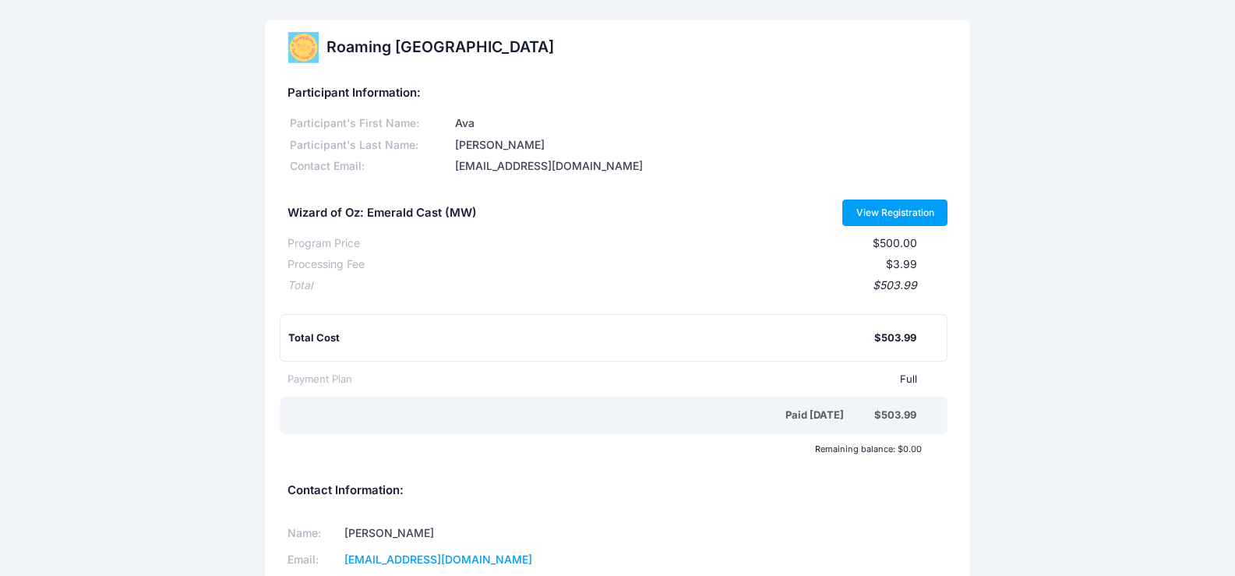
click at [874, 208] on link "View Registration" at bounding box center [894, 212] width 105 height 26
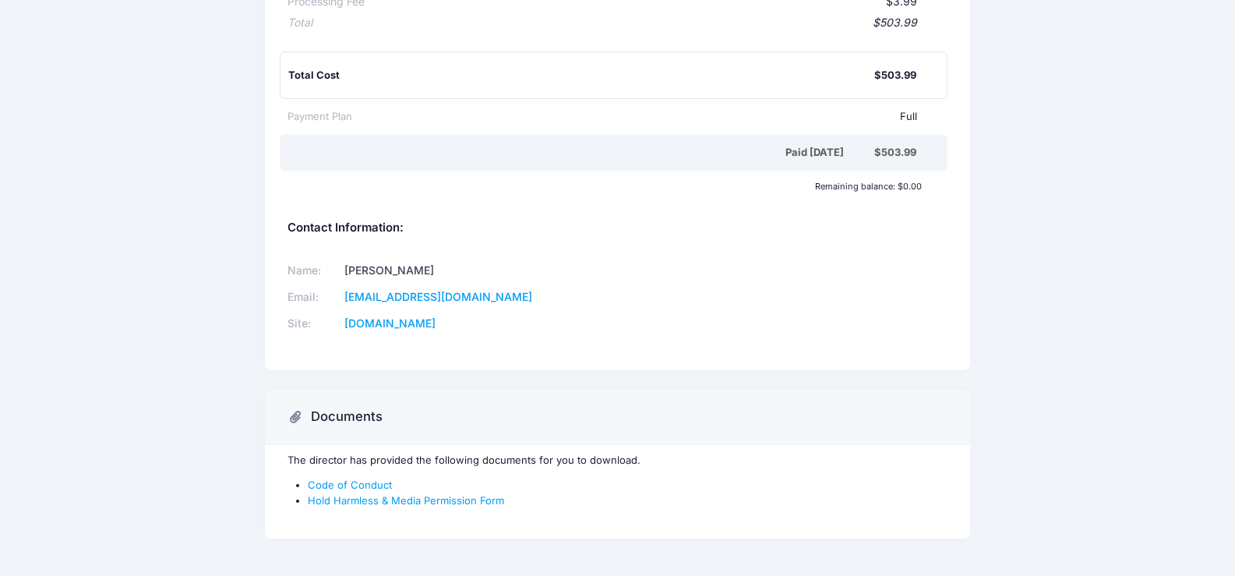
scroll to position [302, 0]
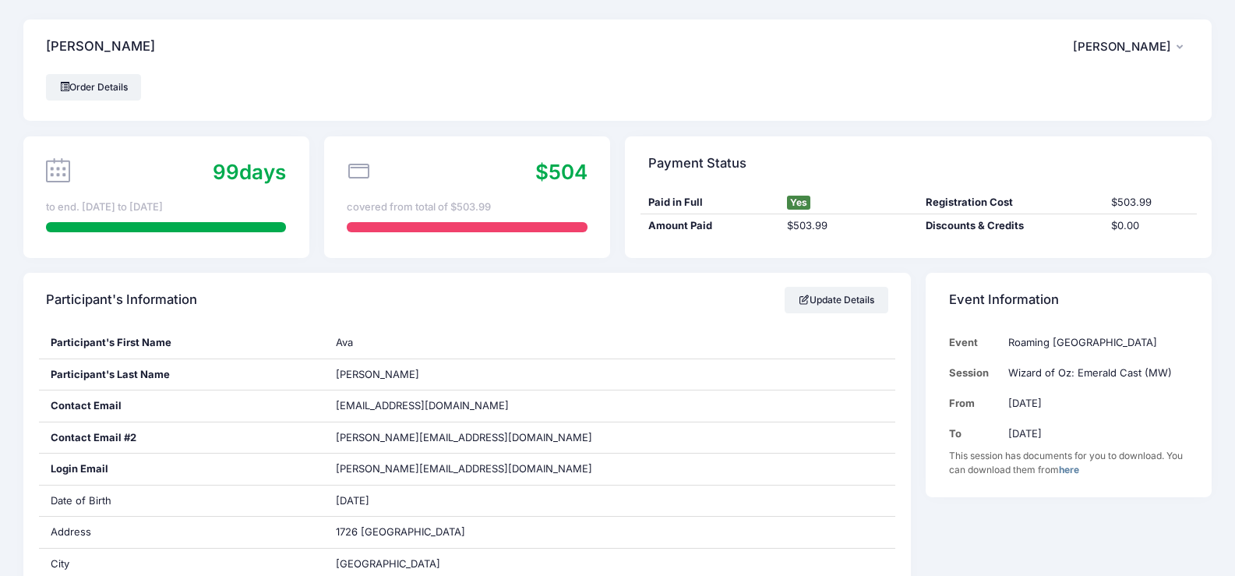
click at [1175, 46] on button "DW Daren Willden" at bounding box center [1131, 47] width 116 height 36
click at [858, 73] on div "Willden, Ava DW Daren Willden My Account Logout" at bounding box center [617, 46] width 1188 height 55
click at [1181, 48] on icon "button" at bounding box center [1183, 48] width 12 height 0
click at [1087, 96] on link "My Account" at bounding box center [1092, 90] width 180 height 30
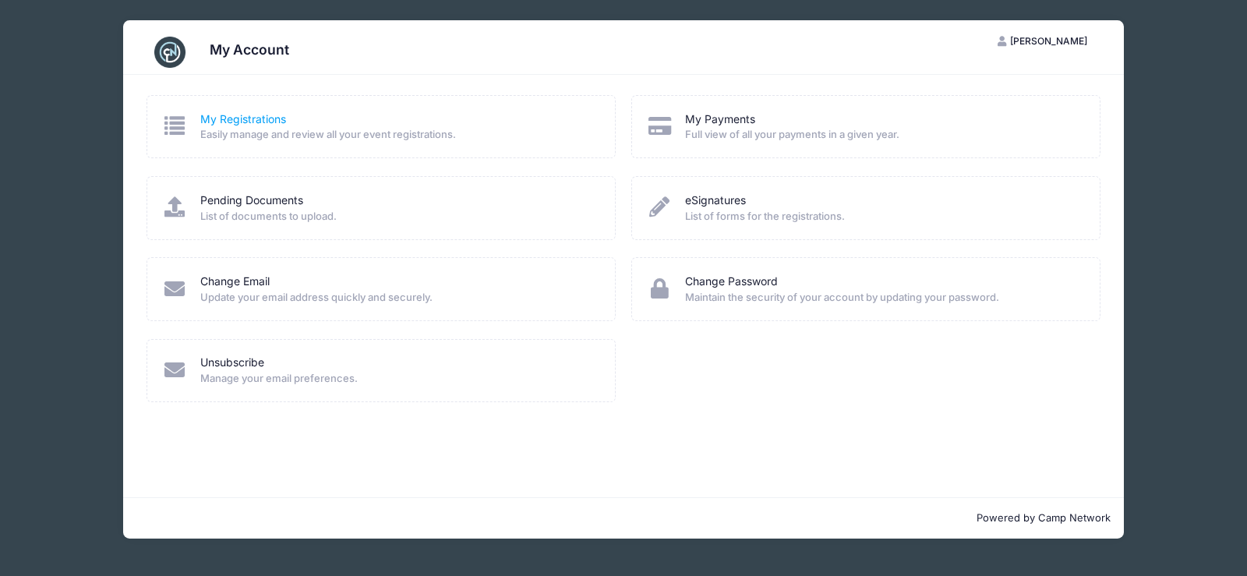
click at [257, 118] on link "My Registrations" at bounding box center [243, 119] width 86 height 16
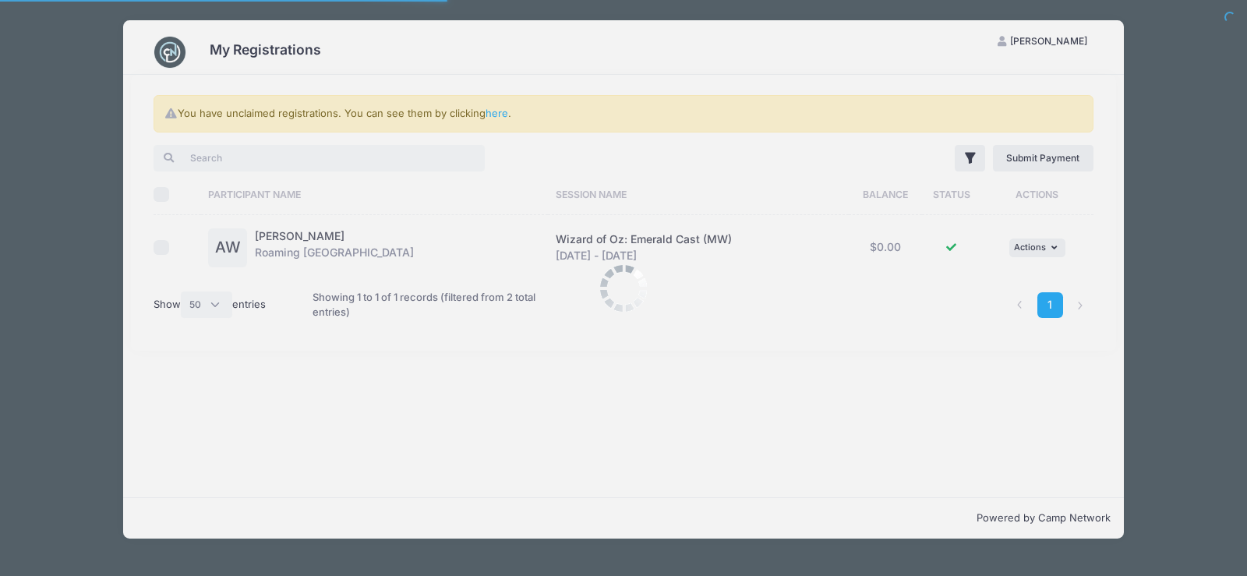
select select "50"
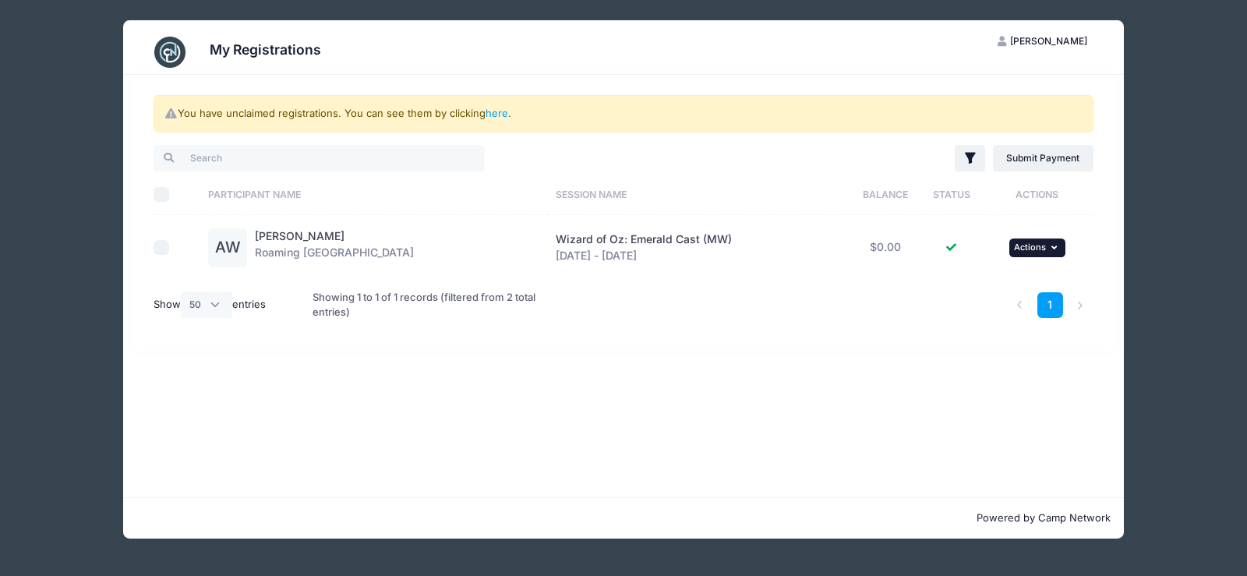
click at [1055, 246] on icon "button" at bounding box center [1055, 247] width 9 height 9
click at [1025, 395] on div "You have unclaimed registrations. You can see them by clicking here . Filter Fi…" at bounding box center [623, 286] width 1000 height 422
click at [534, 79] on div "You have unclaimed registrations. You can see them by clicking here . Filter Fi…" at bounding box center [623, 213] width 985 height 276
